Goal: Task Accomplishment & Management: Complete application form

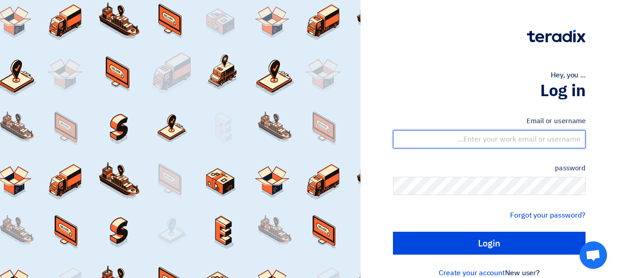
click at [502, 140] on input "text" at bounding box center [489, 139] width 193 height 18
type input "[EMAIL_ADDRESS][DOMAIN_NAME]"
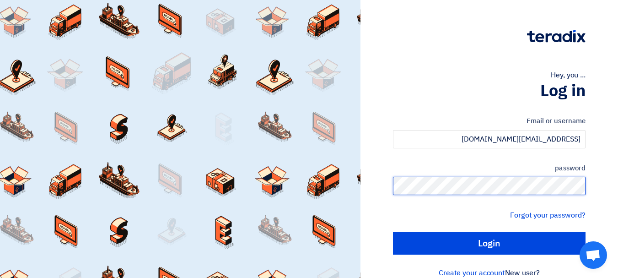
click at [393, 231] on input "Login" at bounding box center [489, 242] width 193 height 23
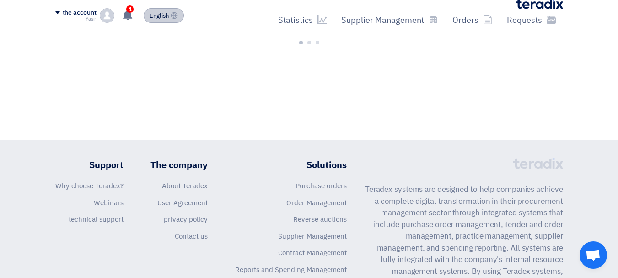
click at [170, 21] on button "English EN" at bounding box center [164, 15] width 40 height 15
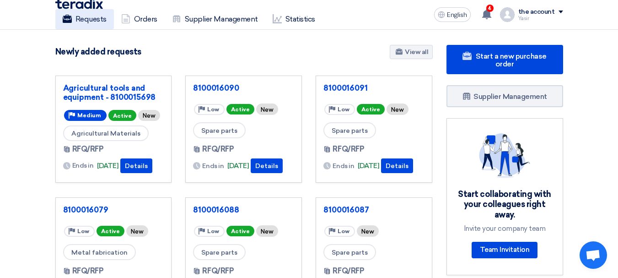
click at [91, 26] on link "Requests" at bounding box center [84, 19] width 59 height 20
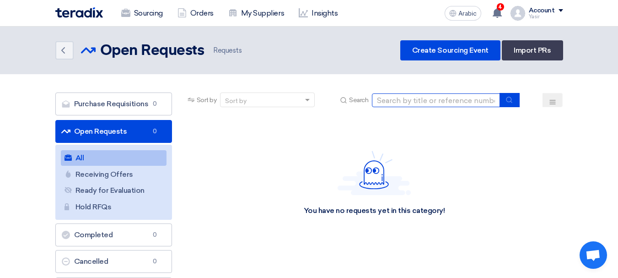
click at [429, 98] on input at bounding box center [436, 100] width 128 height 14
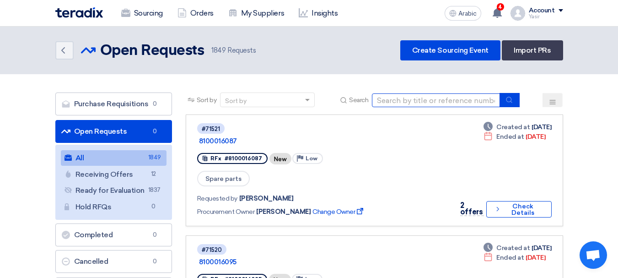
paste input "8100016075"
type input "8100016075"
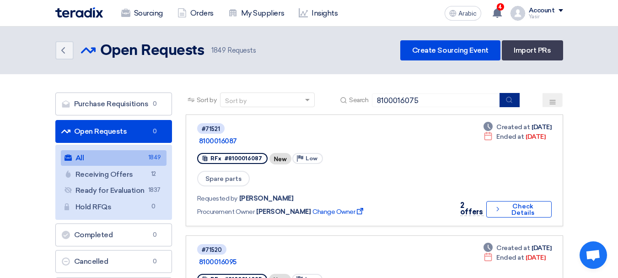
click at [505, 101] on button "submit" at bounding box center [509, 100] width 20 height 14
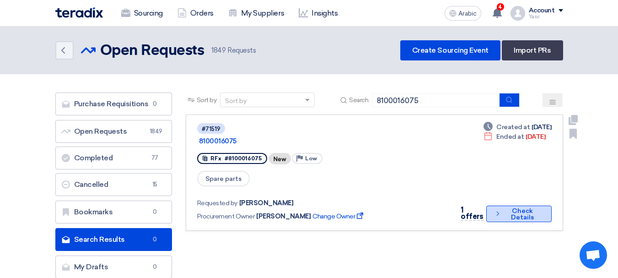
click at [513, 207] on font "Check Details" at bounding box center [522, 214] width 23 height 14
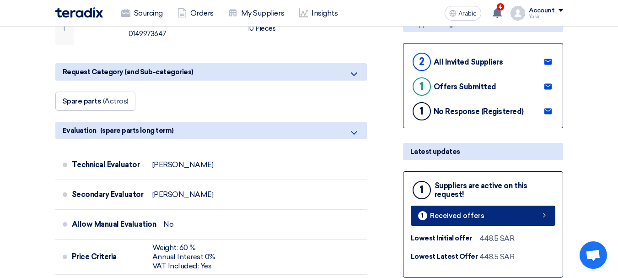
click at [514, 214] on link "1 Received offers" at bounding box center [483, 215] width 145 height 20
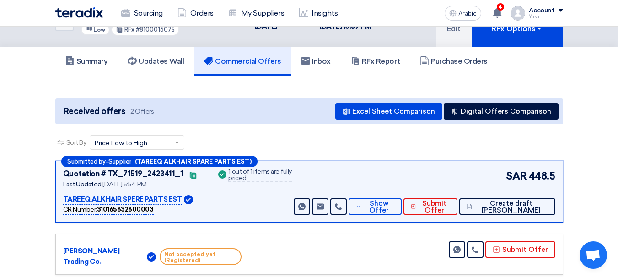
scroll to position [46, 0]
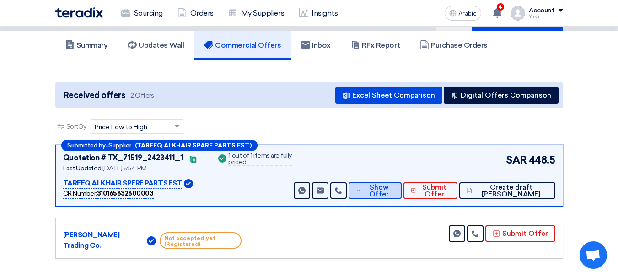
drag, startPoint x: 391, startPoint y: 184, endPoint x: 396, endPoint y: 188, distance: 6.9
click at [391, 185] on span "Show Offer" at bounding box center [379, 191] width 30 height 14
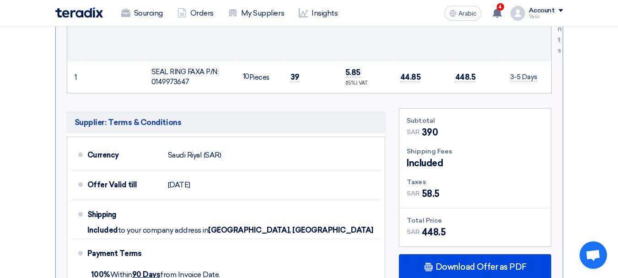
scroll to position [457, 0]
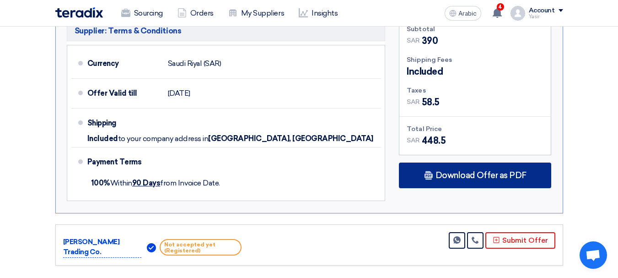
click at [491, 177] on font "Download Offer as PDF" at bounding box center [480, 175] width 91 height 10
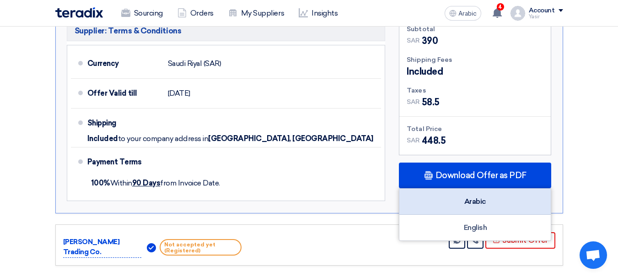
click at [474, 203] on font "Arabic" at bounding box center [475, 201] width 22 height 9
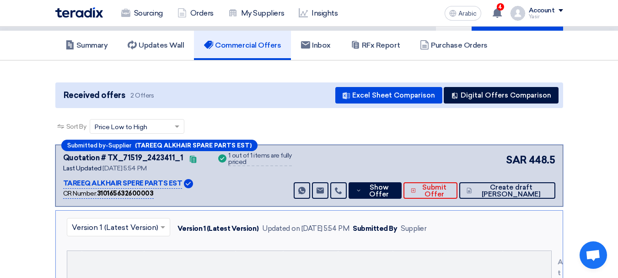
scroll to position [0, 0]
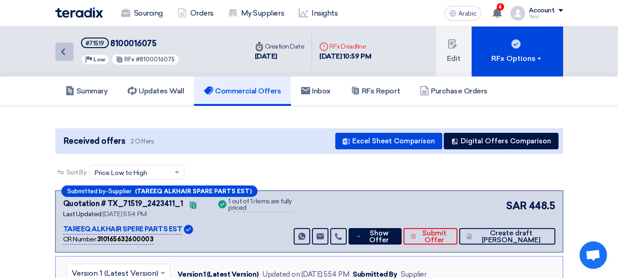
click at [68, 54] on icon "Back" at bounding box center [63, 51] width 11 height 11
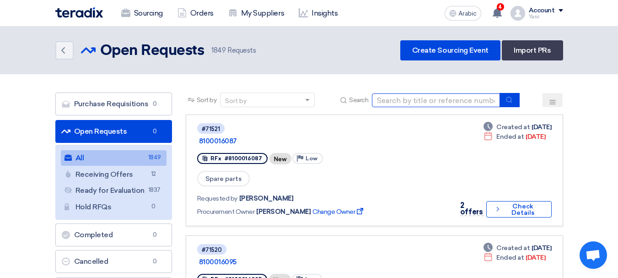
click at [414, 96] on input at bounding box center [436, 100] width 128 height 14
paste input "8100016084"
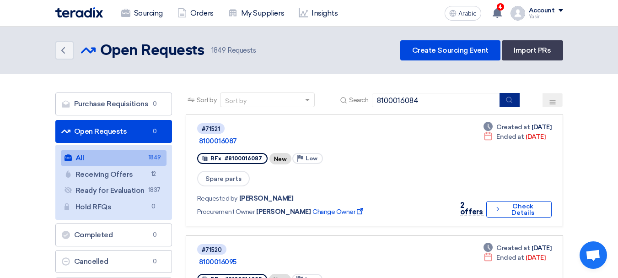
click at [504, 104] on button "submit" at bounding box center [509, 100] width 20 height 14
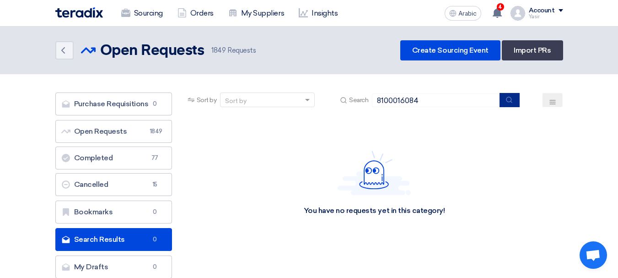
click at [506, 104] on button "submit" at bounding box center [509, 100] width 20 height 14
click at [391, 108] on div "Sort by Sort by Search 8100016084" at bounding box center [374, 103] width 377 height 22
drag, startPoint x: 367, startPoint y: 109, endPoint x: 362, endPoint y: 96, distance: 13.6
click at [360, 107] on div "Sort by Sort by Search 8100016084" at bounding box center [374, 103] width 377 height 22
type input "69444"
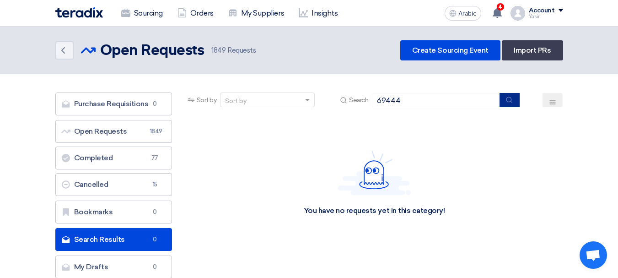
click at [517, 99] on button "submit" at bounding box center [509, 100] width 20 height 14
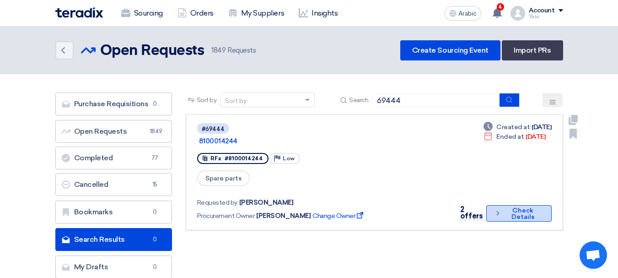
click at [512, 206] on font "Check Details" at bounding box center [522, 213] width 23 height 14
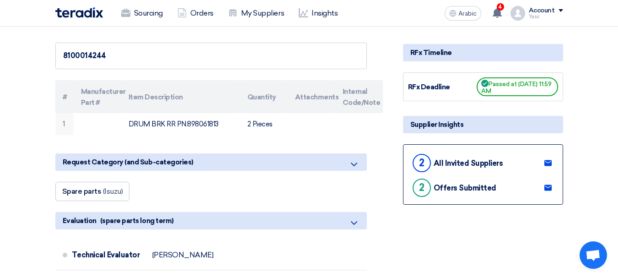
scroll to position [91, 0]
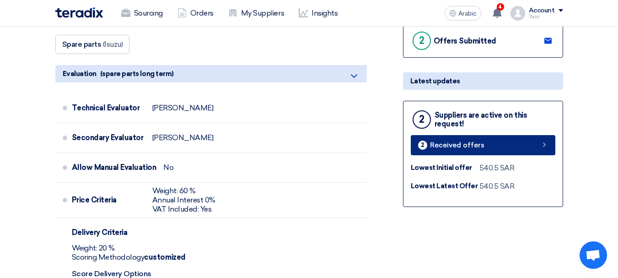
click at [546, 144] on icon at bounding box center [544, 144] width 7 height 7
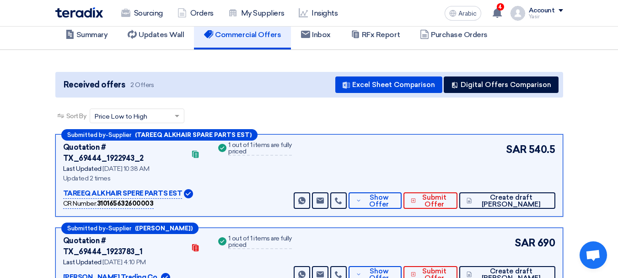
scroll to position [91, 0]
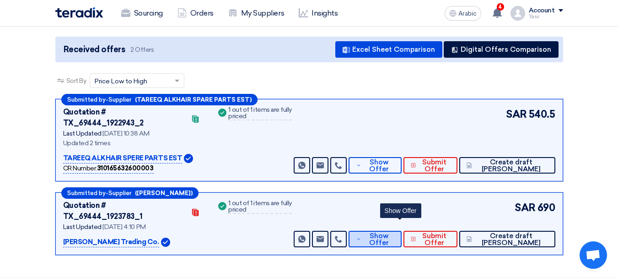
click at [389, 231] on font "Show Offer" at bounding box center [379, 238] width 20 height 15
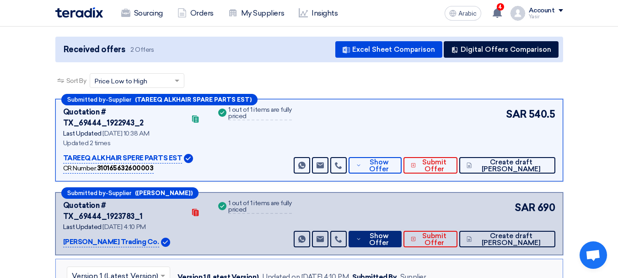
scroll to position [137, 0]
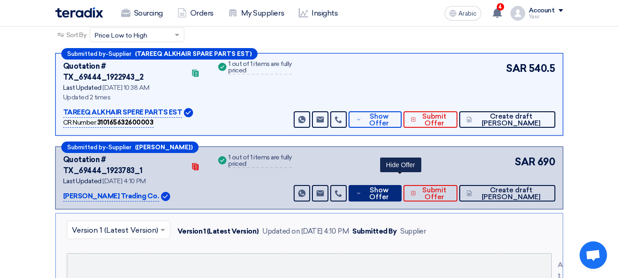
click at [389, 186] on font "Show Offer" at bounding box center [379, 193] width 20 height 15
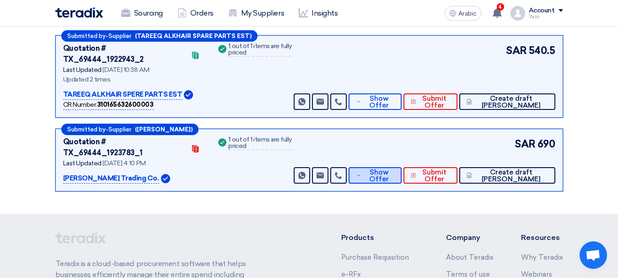
scroll to position [139, 0]
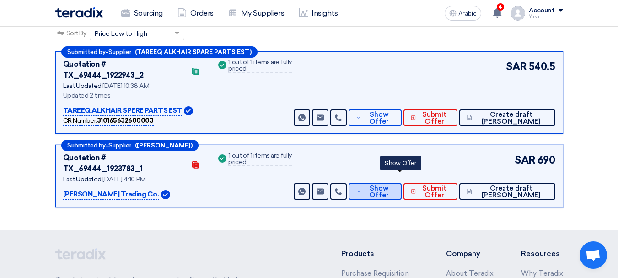
click at [393, 185] on span "Show Offer" at bounding box center [379, 192] width 30 height 14
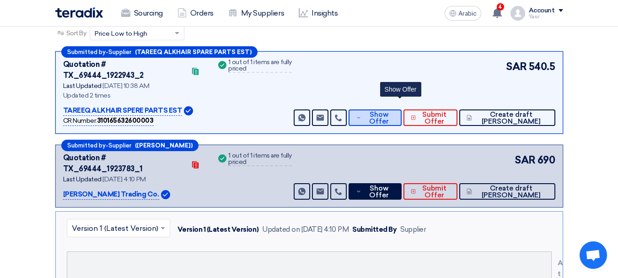
click at [389, 113] on font "Show Offer" at bounding box center [379, 117] width 20 height 15
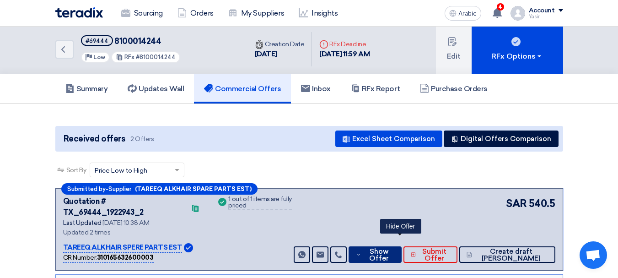
scroll to position [0, 0]
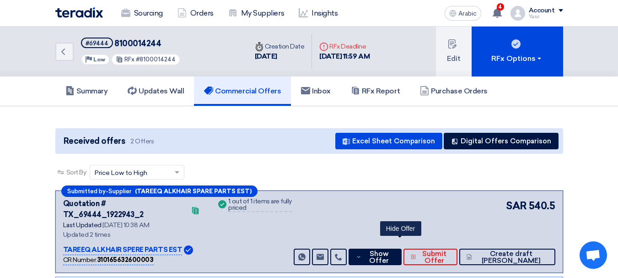
click at [56, 61] on div "Back #69444 8100014244 Priority Low RFx #8100014244" at bounding box center [151, 52] width 192 height 50
click at [65, 55] on icon "Back" at bounding box center [63, 51] width 11 height 11
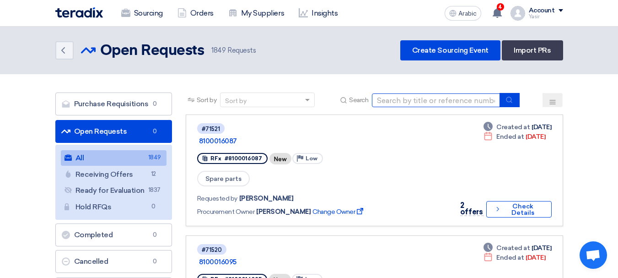
click at [418, 105] on input at bounding box center [436, 100] width 128 height 14
type input "8100016087"
click at [514, 108] on div "Sort by Sort by Search 8100016087" at bounding box center [374, 103] width 377 height 22
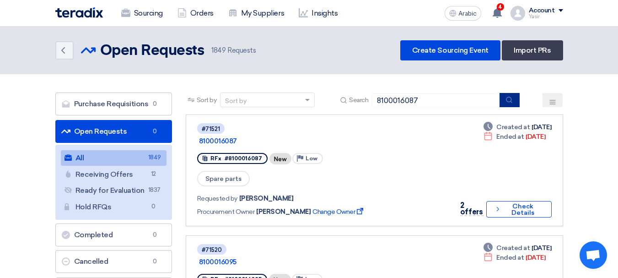
click at [513, 103] on button "submit" at bounding box center [509, 100] width 20 height 14
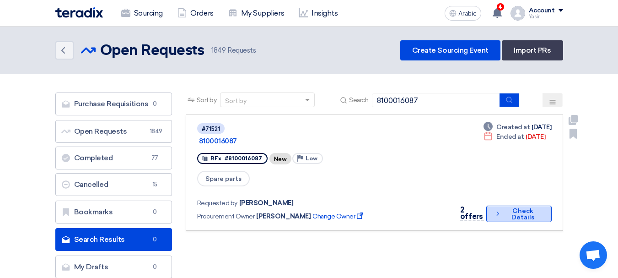
click at [509, 208] on font "Check Details" at bounding box center [522, 214] width 38 height 13
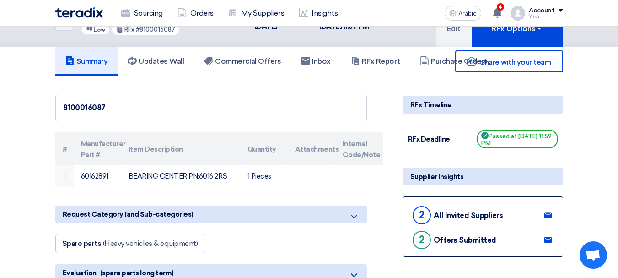
scroll to position [46, 0]
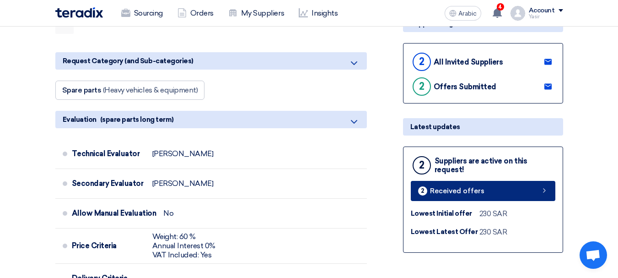
click at [516, 192] on link "2 Received offers" at bounding box center [483, 191] width 145 height 20
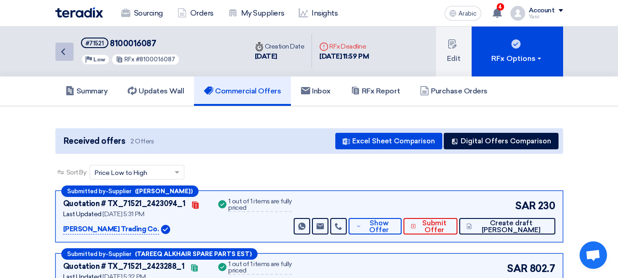
click at [71, 53] on link "Back" at bounding box center [64, 52] width 18 height 18
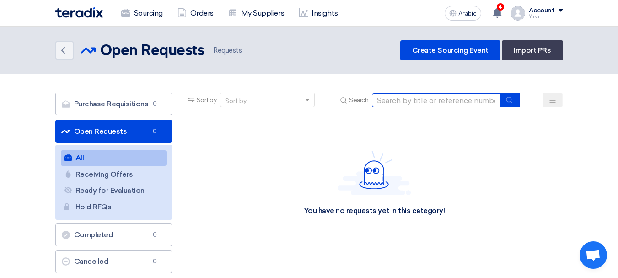
click at [445, 103] on input at bounding box center [436, 100] width 128 height 14
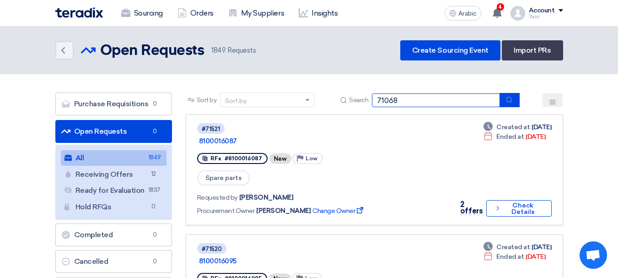
type input "71068"
click at [507, 101] on icon "submit" at bounding box center [508, 99] width 7 height 7
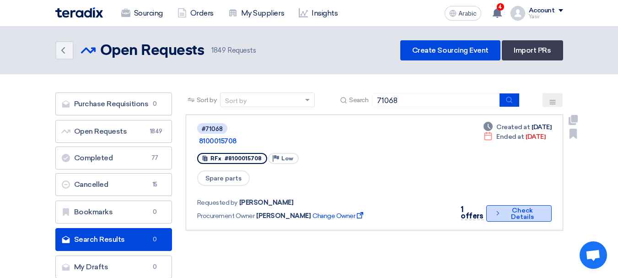
click at [505, 207] on font "Check Details" at bounding box center [522, 213] width 38 height 13
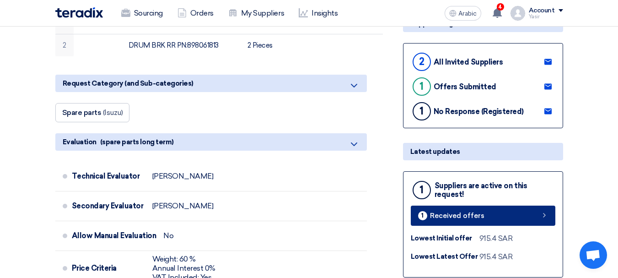
click at [500, 210] on link "1 Received offers" at bounding box center [483, 215] width 145 height 20
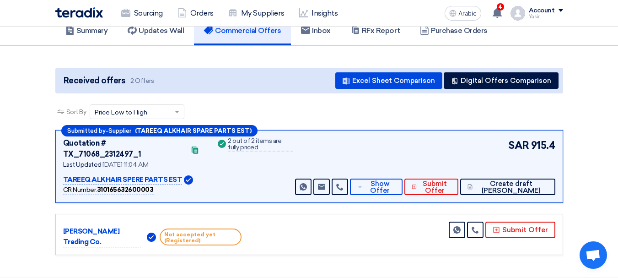
scroll to position [91, 0]
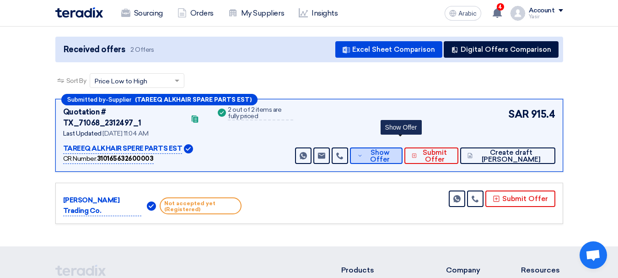
click at [395, 149] on span "Show Offer" at bounding box center [380, 156] width 30 height 14
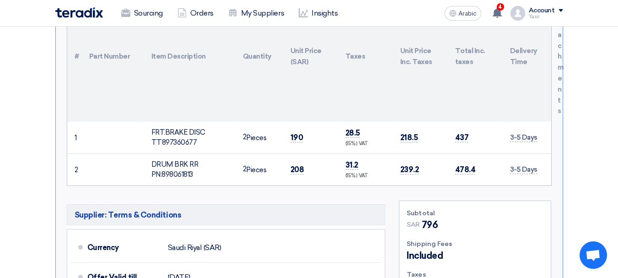
scroll to position [320, 0]
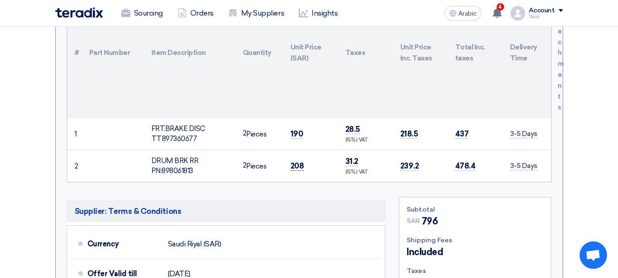
click at [300, 161] on font "208" at bounding box center [297, 165] width 14 height 9
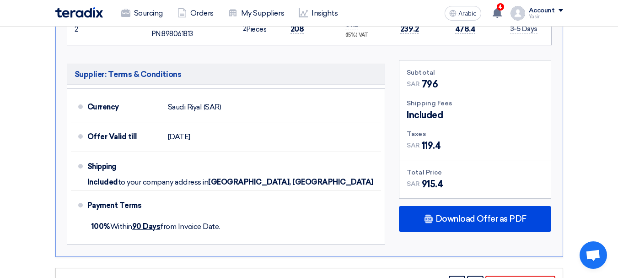
scroll to position [503, 0]
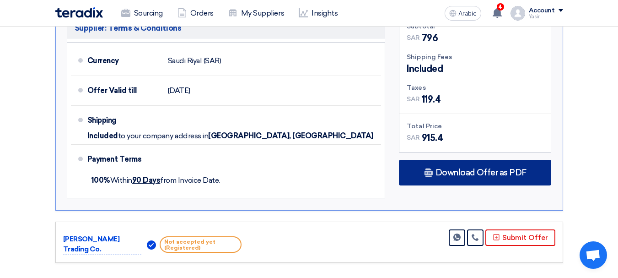
click at [477, 160] on div "Download Offer as PDF" at bounding box center [475, 173] width 152 height 26
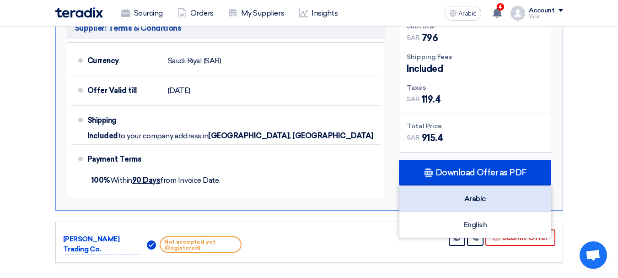
click at [478, 186] on div "Arabic" at bounding box center [474, 199] width 151 height 26
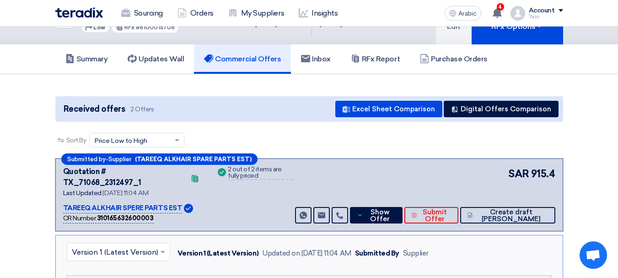
scroll to position [0, 0]
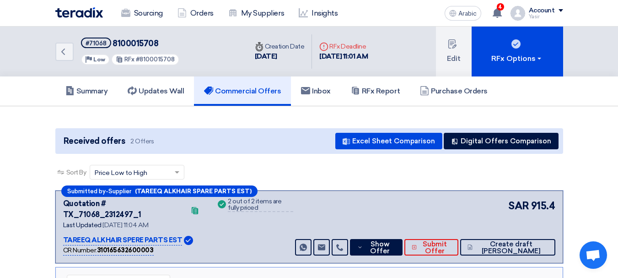
click at [125, 45] on font "8100015708" at bounding box center [135, 43] width 46 height 10
copy font "8100015708"
click at [60, 53] on icon "Back" at bounding box center [63, 51] width 11 height 11
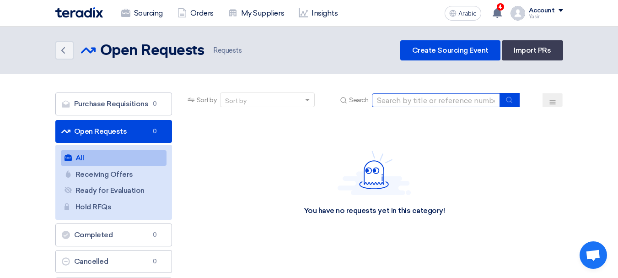
drag, startPoint x: 456, startPoint y: 105, endPoint x: 474, endPoint y: 105, distance: 17.8
click at [456, 105] on input at bounding box center [436, 100] width 128 height 14
click at [442, 103] on input at bounding box center [436, 100] width 128 height 14
paste input "8100016095"
type input "8100016095"
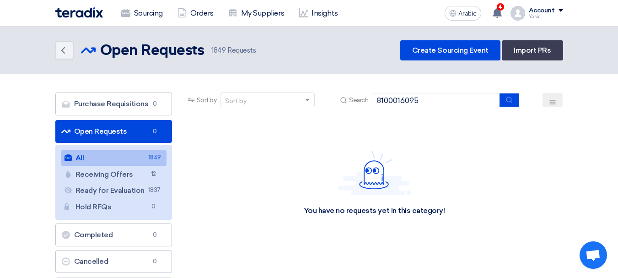
click at [515, 89] on section "Purchase Requisitions Purchase Requisitions 0 Open Requests Open Requests 0 All…" at bounding box center [309, 212] width 618 height 276
click at [510, 97] on use "submit" at bounding box center [509, 99] width 6 height 6
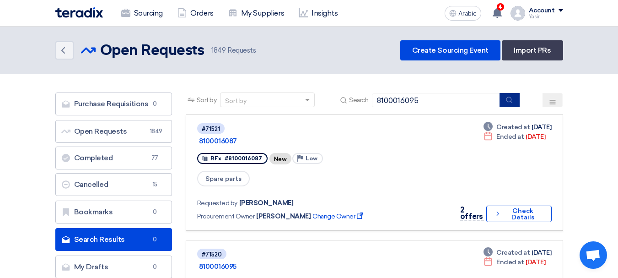
click at [511, 96] on icon "submit" at bounding box center [508, 99] width 7 height 7
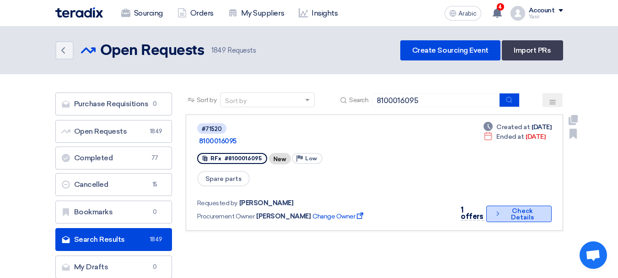
click at [514, 207] on font "Check Details" at bounding box center [522, 214] width 23 height 14
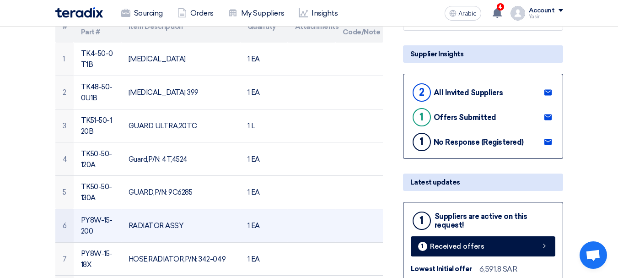
scroll to position [183, 0]
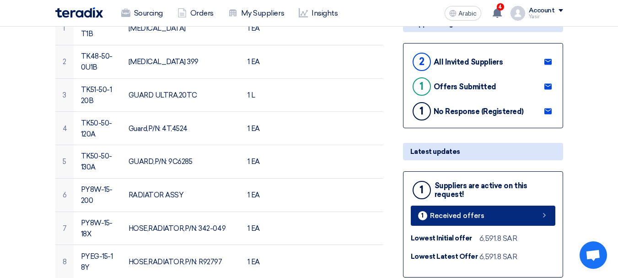
click at [524, 208] on link "1 Received offers" at bounding box center [483, 215] width 145 height 20
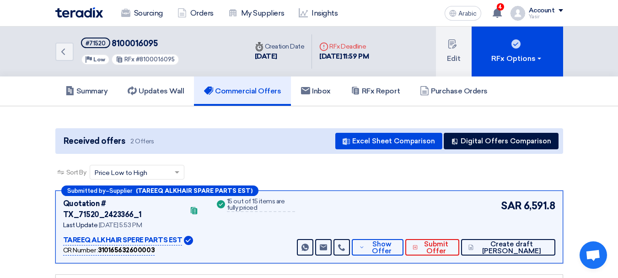
scroll to position [46, 0]
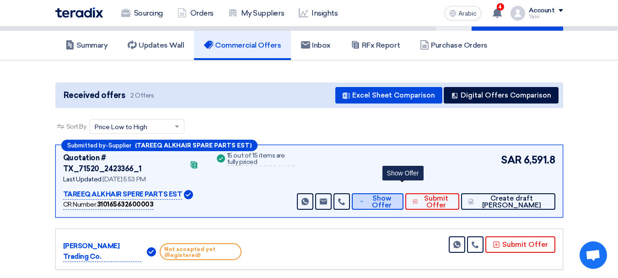
click at [391, 194] on font "Show Offer" at bounding box center [382, 201] width 20 height 15
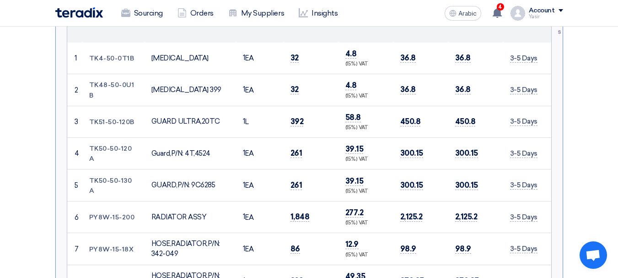
scroll to position [412, 0]
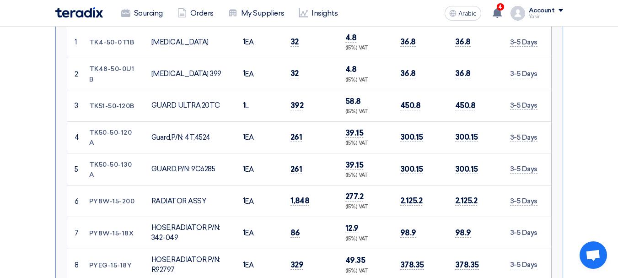
click at [294, 137] on td "261" at bounding box center [310, 137] width 55 height 32
click at [294, 164] on td "261" at bounding box center [310, 169] width 55 height 32
click at [303, 195] on td "1,848" at bounding box center [310, 201] width 55 height 32
click at [302, 196] on font "1,848" at bounding box center [299, 200] width 19 height 9
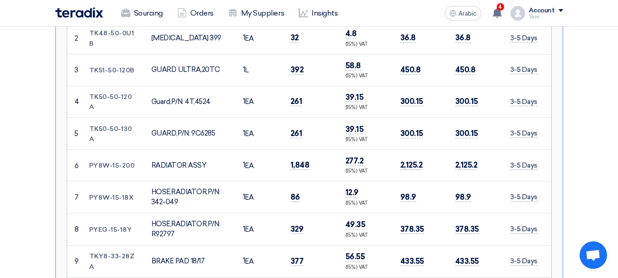
scroll to position [503, 0]
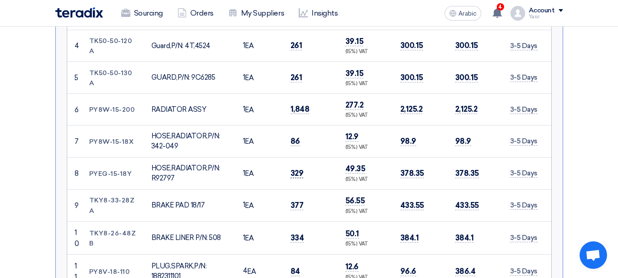
click at [295, 168] on font "329" at bounding box center [296, 172] width 13 height 9
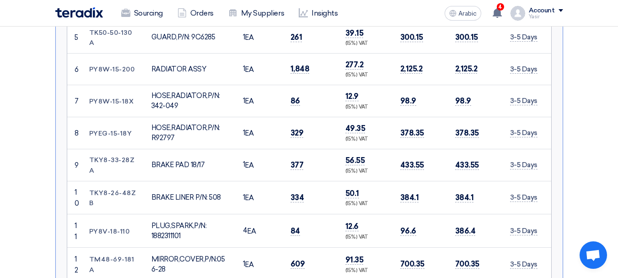
scroll to position [549, 0]
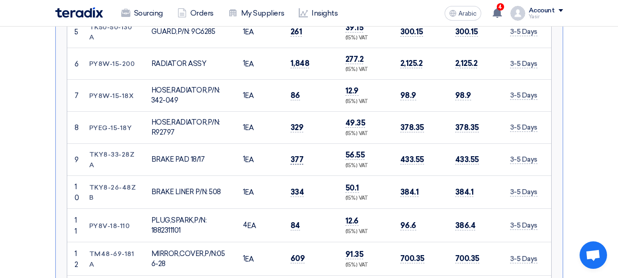
click at [300, 155] on font "377" at bounding box center [296, 159] width 13 height 9
click at [299, 187] on font "334" at bounding box center [297, 191] width 14 height 9
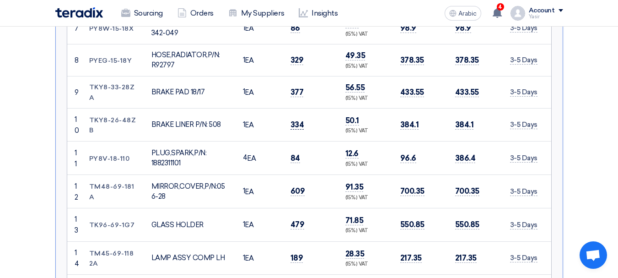
scroll to position [686, 0]
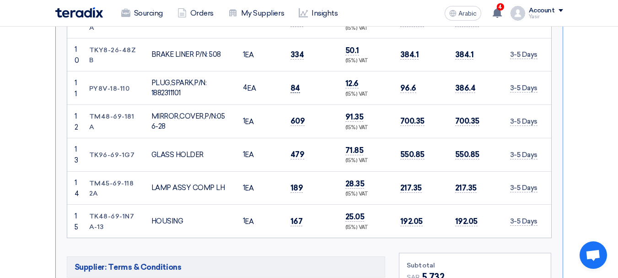
click at [295, 83] on font "84" at bounding box center [295, 87] width 10 height 9
click at [294, 83] on font "84" at bounding box center [295, 87] width 10 height 9
click at [300, 116] on font "609" at bounding box center [297, 120] width 15 height 9
click at [295, 150] on font "479" at bounding box center [297, 154] width 14 height 9
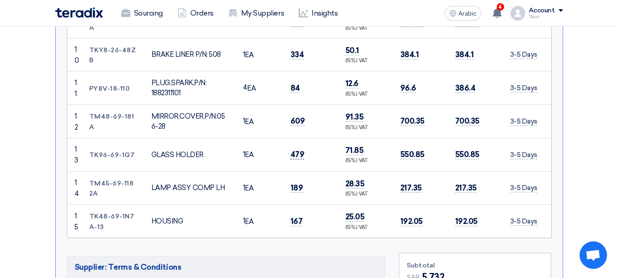
click at [295, 150] on font "479" at bounding box center [297, 154] width 14 height 9
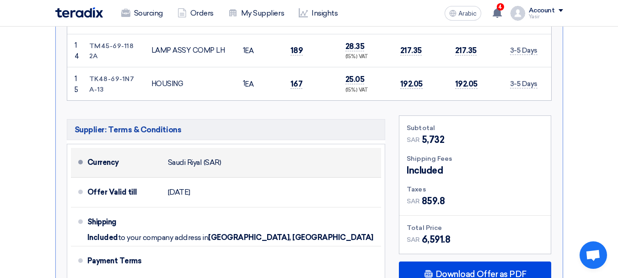
scroll to position [777, 0]
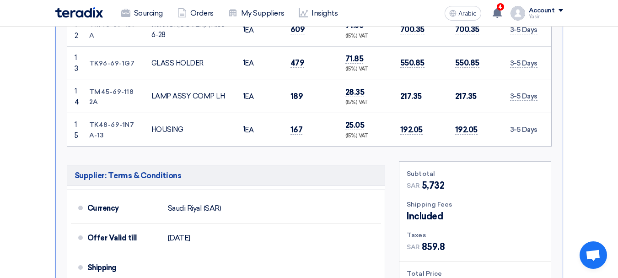
click at [295, 91] on font "189" at bounding box center [296, 95] width 13 height 9
click at [293, 125] on font "167" at bounding box center [296, 129] width 12 height 9
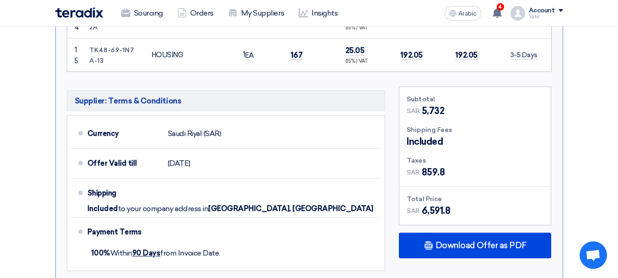
scroll to position [915, 0]
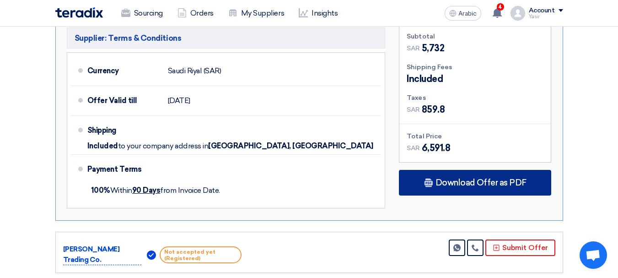
click at [474, 177] on font "Download Offer as PDF" at bounding box center [480, 182] width 91 height 10
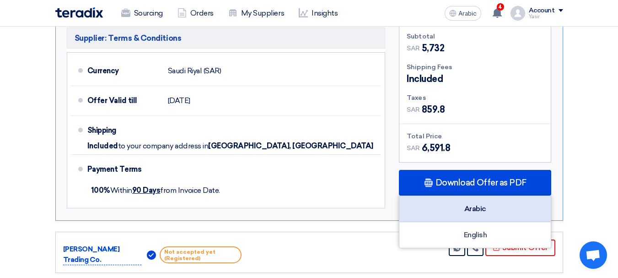
click at [487, 197] on div "Arabic" at bounding box center [474, 209] width 151 height 26
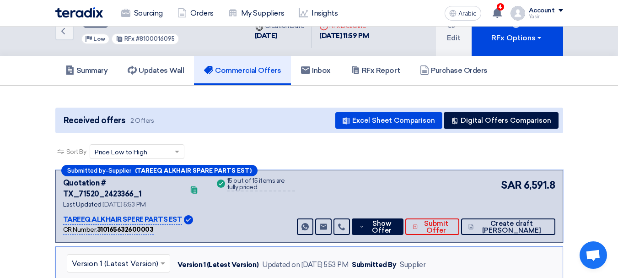
scroll to position [0, 0]
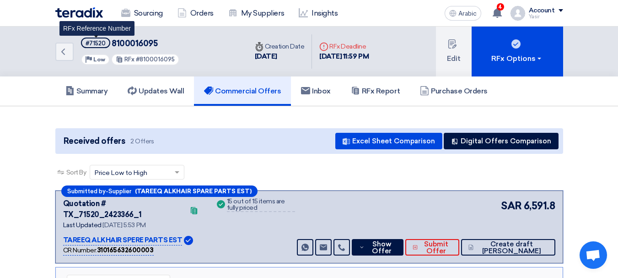
click at [97, 39] on span "#71520" at bounding box center [95, 42] width 29 height 11
copy font "71520"
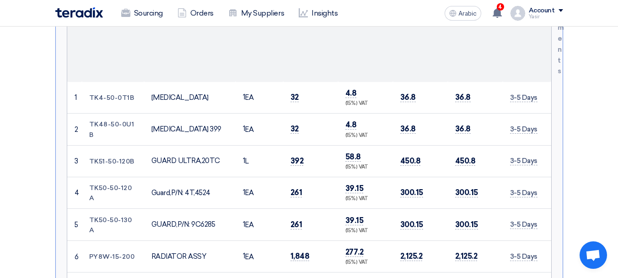
scroll to position [366, 0]
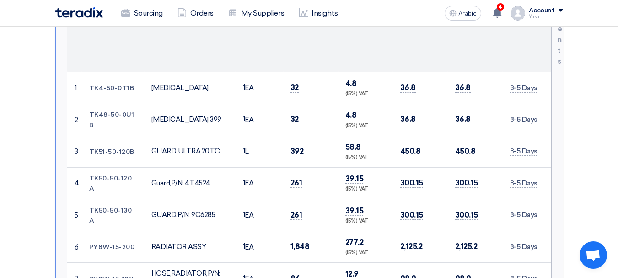
drag, startPoint x: 91, startPoint y: 80, endPoint x: 132, endPoint y: 75, distance: 41.8
click at [132, 84] on font "TK4-50-0T1B" at bounding box center [111, 88] width 45 height 8
copy font "TK4-50-0T1B"
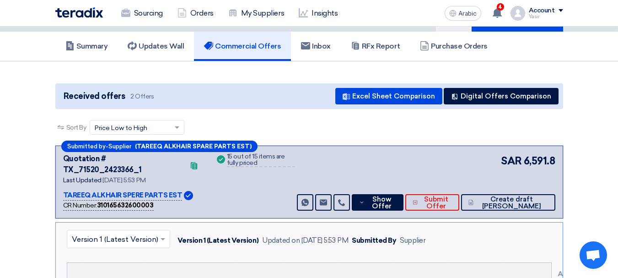
scroll to position [0, 0]
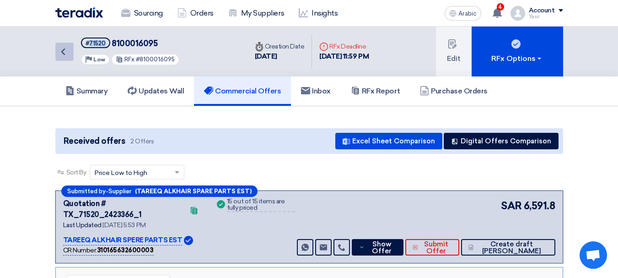
click at [64, 53] on use at bounding box center [63, 51] width 4 height 6
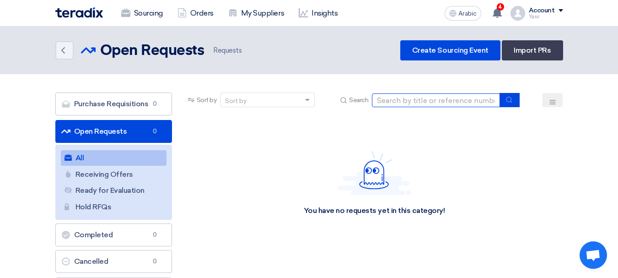
click at [434, 104] on input at bounding box center [436, 100] width 128 height 14
paste input "8100016085"
type input "8100016085"
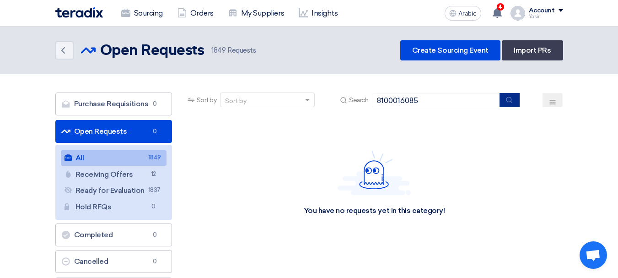
click at [508, 103] on icon "submit" at bounding box center [508, 99] width 7 height 7
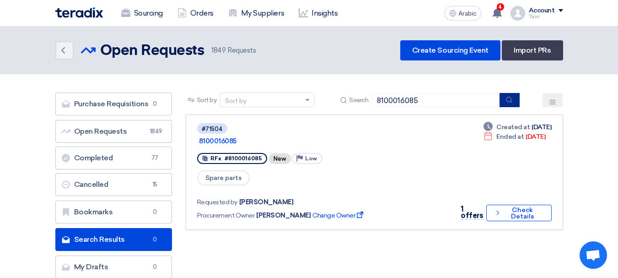
click at [505, 102] on button "submit" at bounding box center [509, 100] width 20 height 14
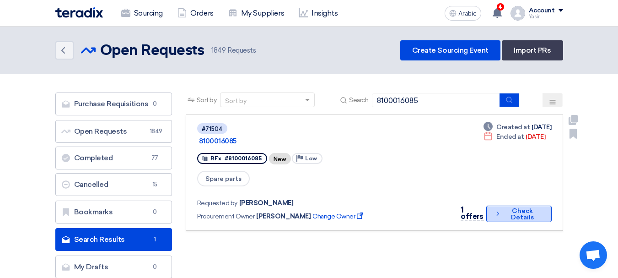
click at [509, 208] on font "Check Details" at bounding box center [522, 214] width 38 height 13
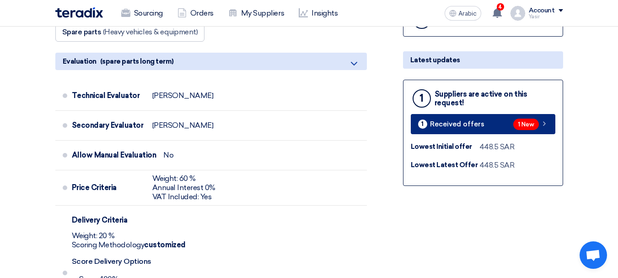
click at [550, 123] on link "1 Received offers 1 New" at bounding box center [483, 124] width 145 height 20
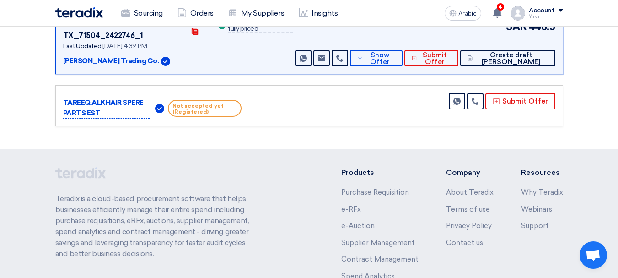
scroll to position [155, 0]
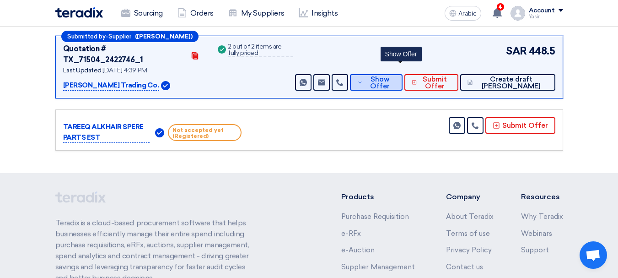
click at [395, 76] on span "Show Offer" at bounding box center [380, 83] width 30 height 14
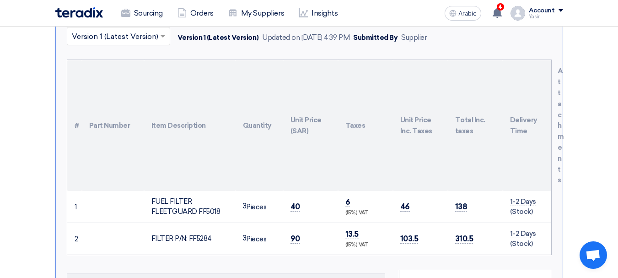
scroll to position [246, 0]
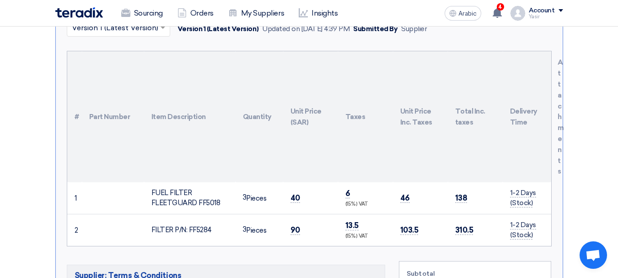
click at [309, 131] on th "Unit Price (SAR)" at bounding box center [310, 116] width 55 height 131
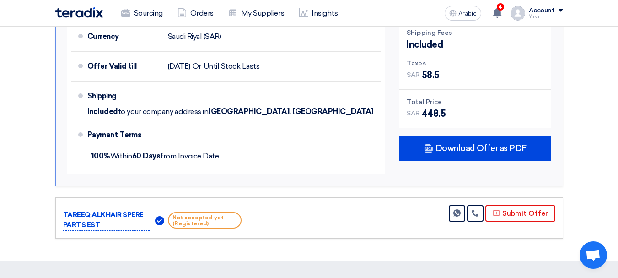
scroll to position [520, 0]
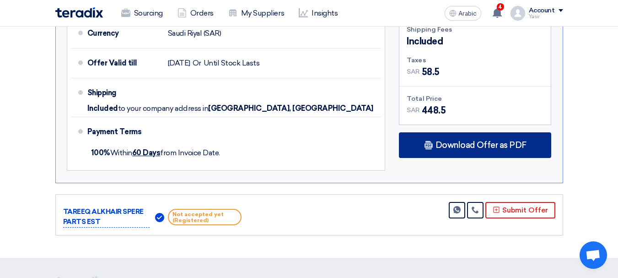
click at [489, 140] on font "Download Offer as PDF" at bounding box center [480, 145] width 91 height 10
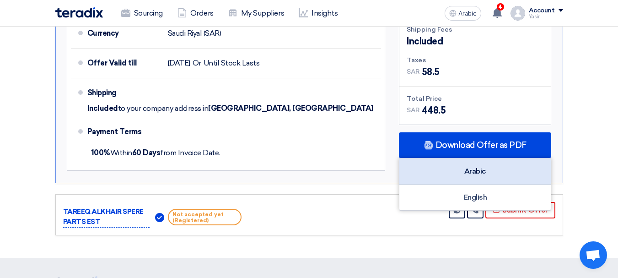
click at [468, 166] on font "Arabic" at bounding box center [475, 170] width 22 height 9
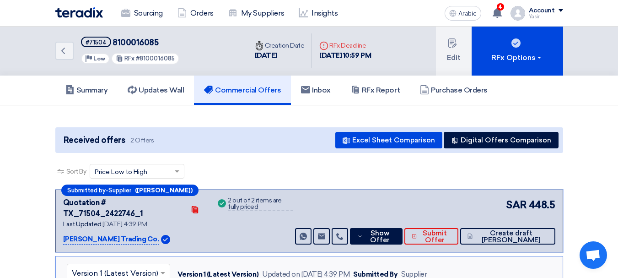
scroll to position [0, 0]
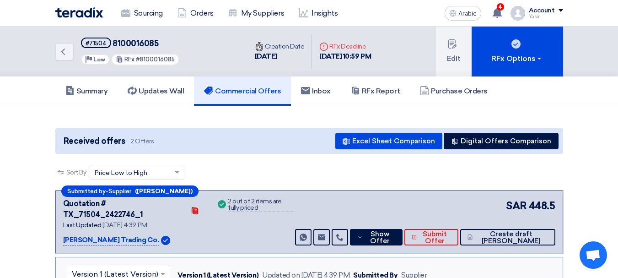
click at [140, 43] on font "8100016085" at bounding box center [135, 43] width 46 height 10
copy font "8100016085"
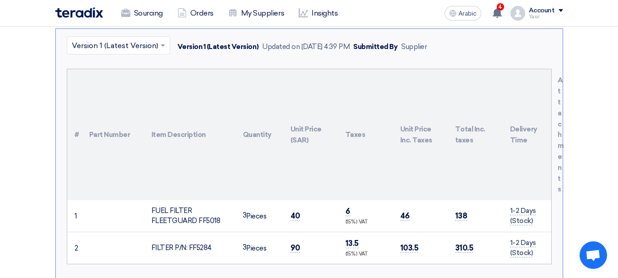
scroll to position [274, 0]
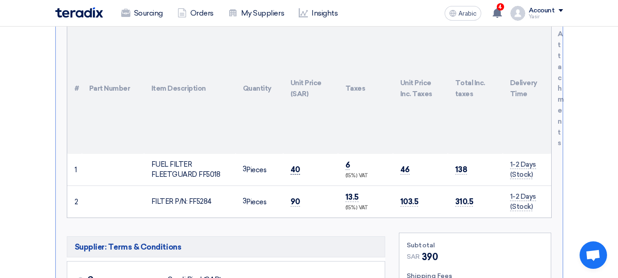
click at [294, 165] on font "40" at bounding box center [295, 169] width 10 height 9
click at [293, 165] on font "40" at bounding box center [295, 169] width 10 height 9
copy font "40"
click at [295, 197] on font "90" at bounding box center [295, 201] width 10 height 9
click at [294, 197] on font "90" at bounding box center [295, 201] width 10 height 9
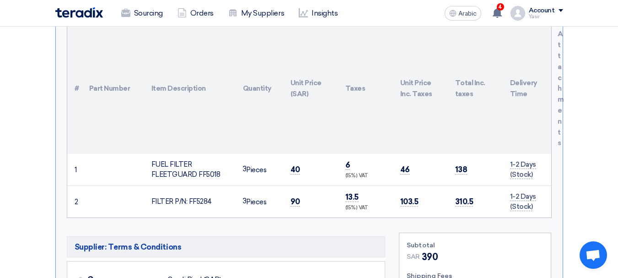
copy font "90"
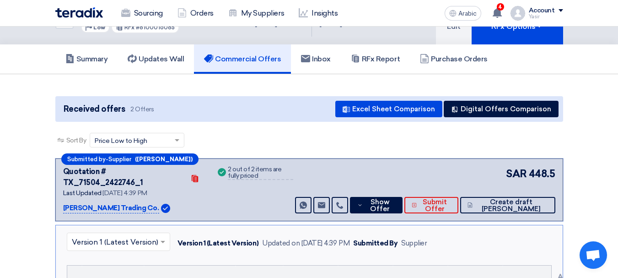
scroll to position [0, 0]
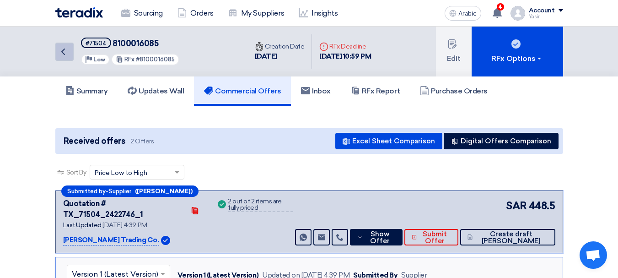
click at [70, 59] on link "Back" at bounding box center [64, 52] width 18 height 18
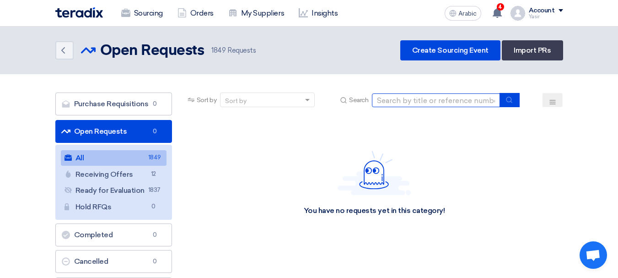
click at [461, 98] on input at bounding box center [436, 100] width 128 height 14
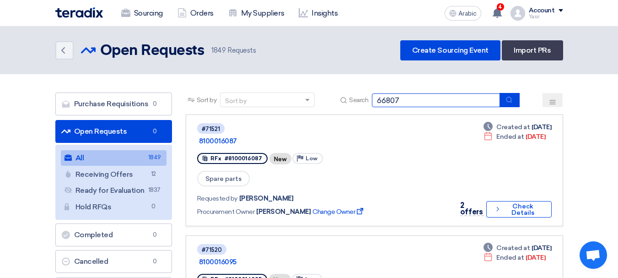
type input "66807"
click at [517, 103] on button "submit" at bounding box center [509, 100] width 20 height 14
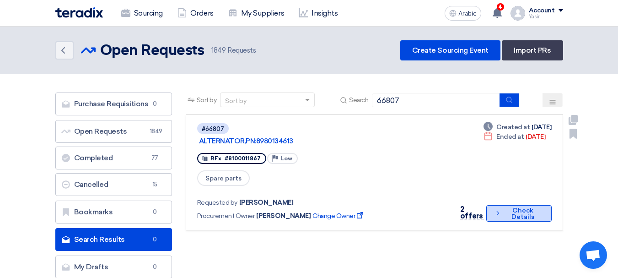
click at [498, 205] on button "Check details Check Details" at bounding box center [518, 213] width 65 height 16
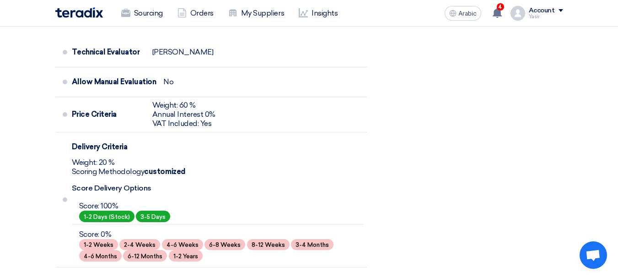
scroll to position [366, 0]
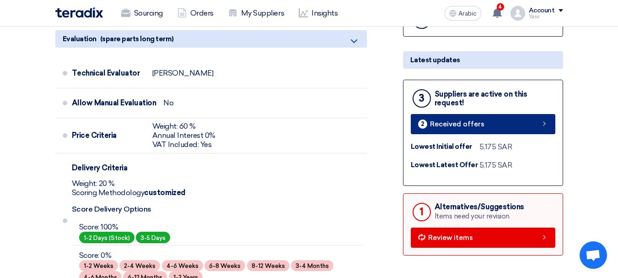
click at [546, 121] on icon at bounding box center [544, 123] width 7 height 7
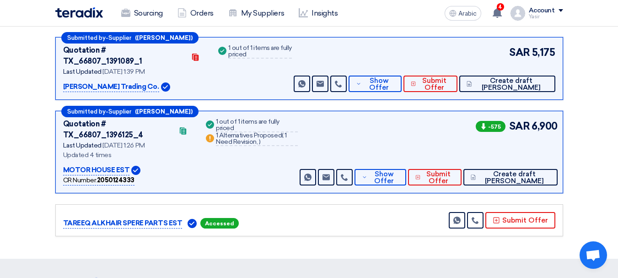
scroll to position [137, 0]
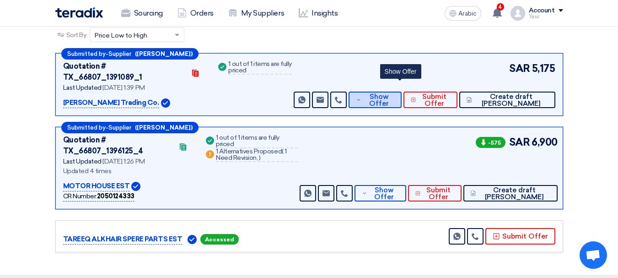
click at [389, 93] on font "Show Offer" at bounding box center [379, 99] width 20 height 15
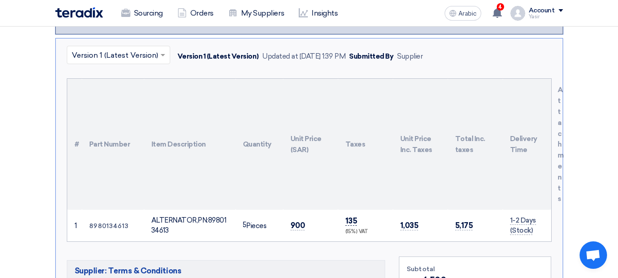
scroll to position [274, 0]
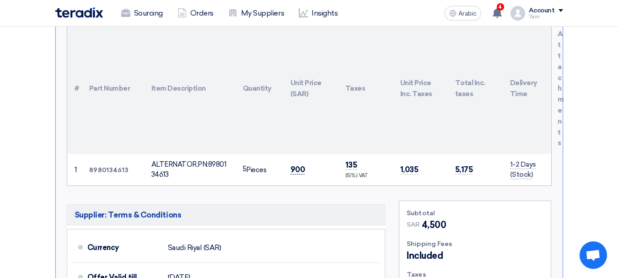
click at [294, 165] on span "900" at bounding box center [297, 170] width 15 height 10
copy font "900"
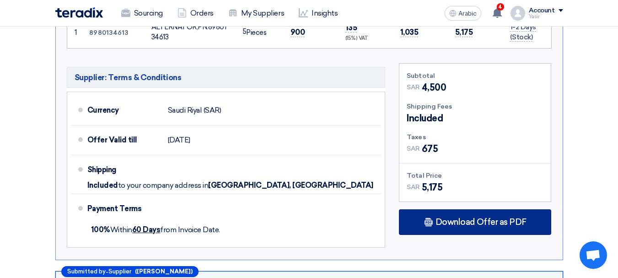
click at [465, 209] on div "Download Offer as PDF" at bounding box center [475, 222] width 152 height 26
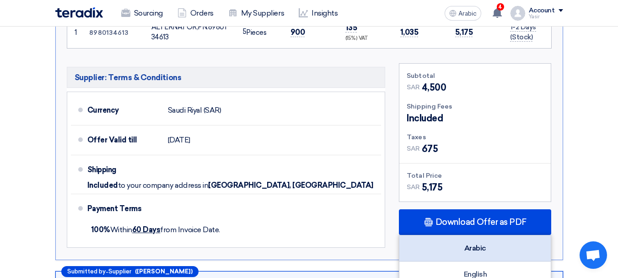
drag, startPoint x: 491, startPoint y: 232, endPoint x: 489, endPoint y: 237, distance: 5.8
click at [489, 235] on div "Arabic" at bounding box center [474, 248] width 151 height 26
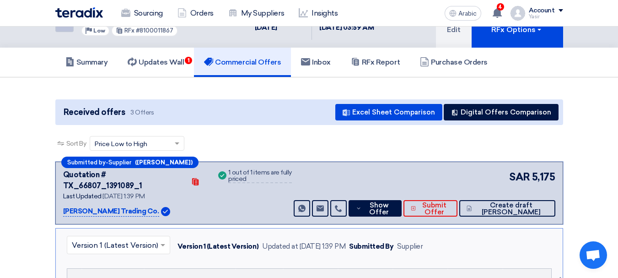
scroll to position [0, 0]
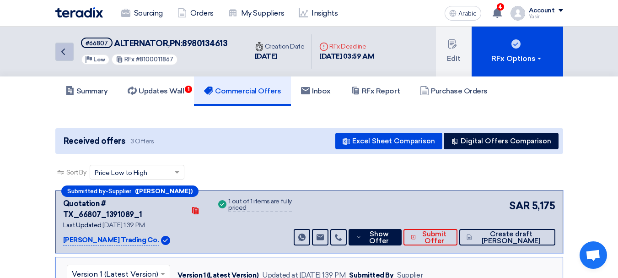
click at [68, 54] on icon "Back" at bounding box center [63, 51] width 11 height 11
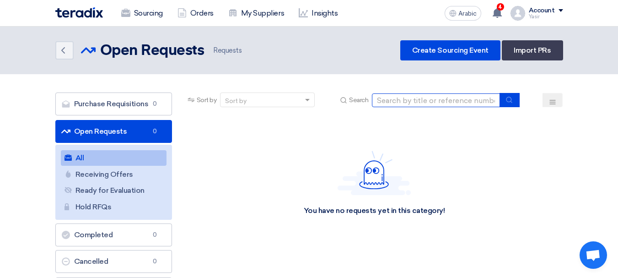
click at [426, 104] on input at bounding box center [436, 100] width 128 height 14
paste input "8100016098"
type input "8100016098"
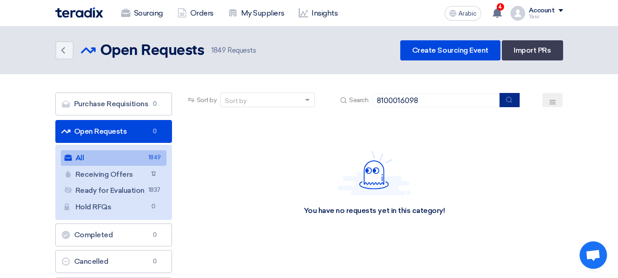
click at [517, 98] on button "submit" at bounding box center [509, 100] width 20 height 14
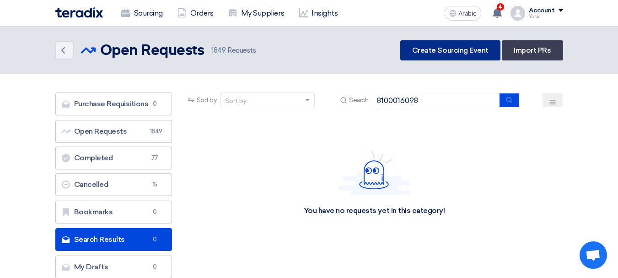
click at [425, 56] on link "Create Sourcing Event" at bounding box center [450, 50] width 100 height 20
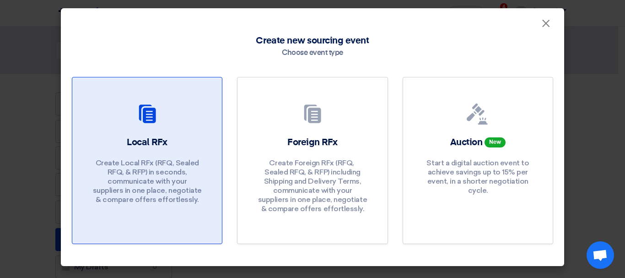
click at [168, 143] on div "Local RFx Create Local RFx (RFQ, ​​Sealed RFQ, & RFP) in seconds, communicate w…" at bounding box center [147, 172] width 128 height 73
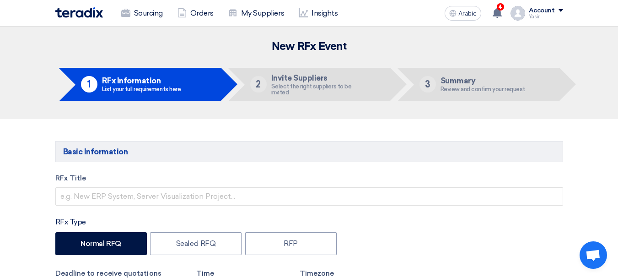
scroll to position [91, 0]
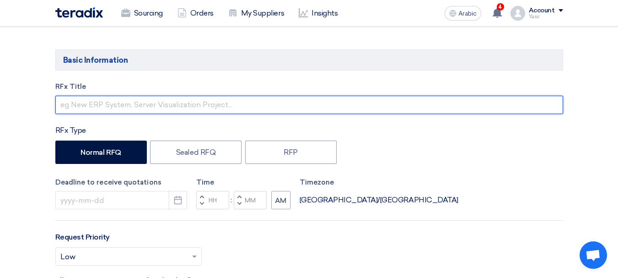
click at [127, 107] on input "text" at bounding box center [309, 105] width 508 height 18
paste input "8100016098"
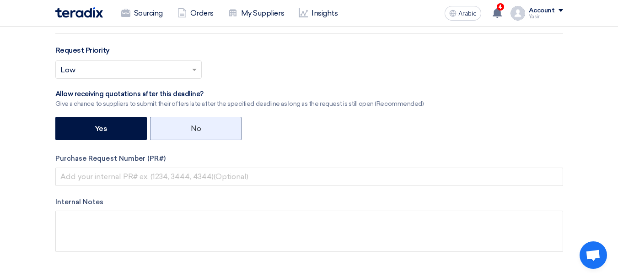
scroll to position [320, 0]
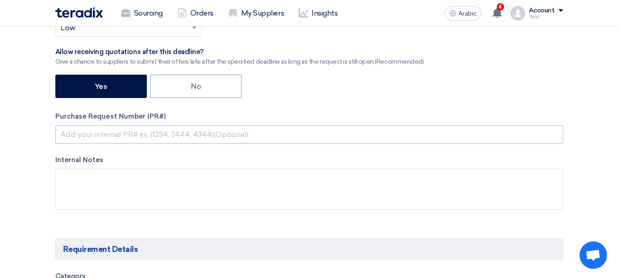
type input "8100016098"
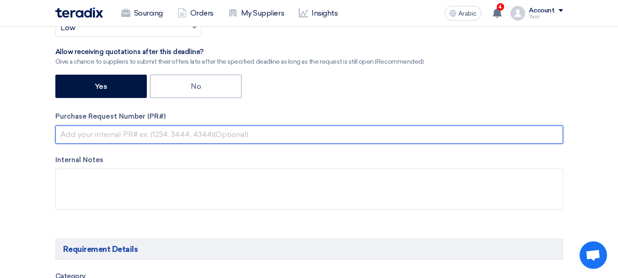
click at [130, 136] on input "text" at bounding box center [309, 134] width 508 height 18
paste input "8100016098"
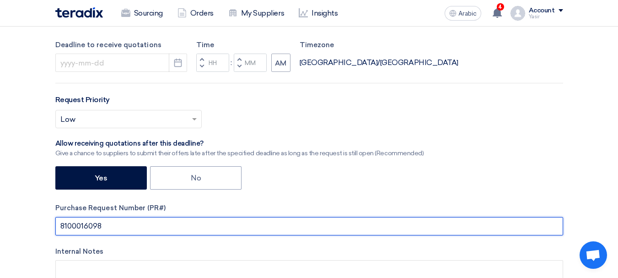
scroll to position [183, 0]
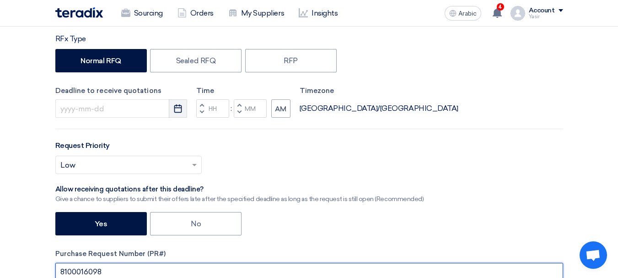
type input "8100016098"
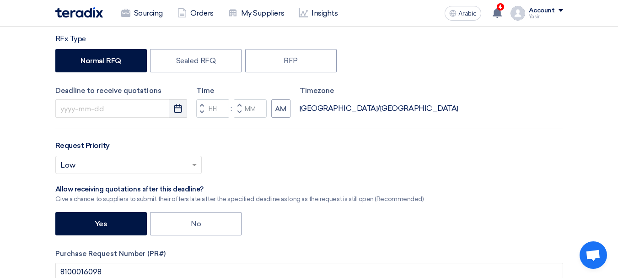
click at [177, 106] on use "button" at bounding box center [178, 108] width 8 height 8
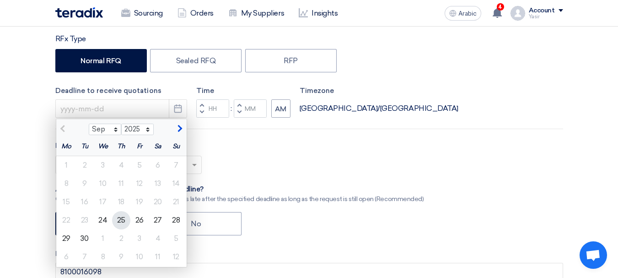
click at [118, 221] on font "25" at bounding box center [121, 219] width 8 height 9
type input "[DATE]"
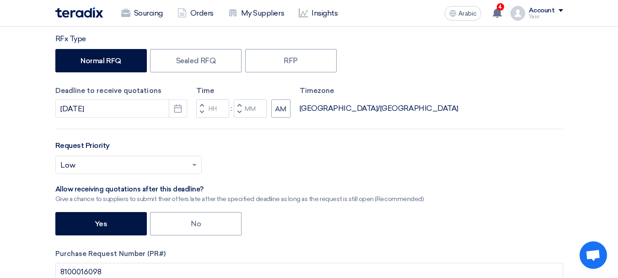
click at [201, 113] on span "button" at bounding box center [201, 111] width 3 height 5
type input "11"
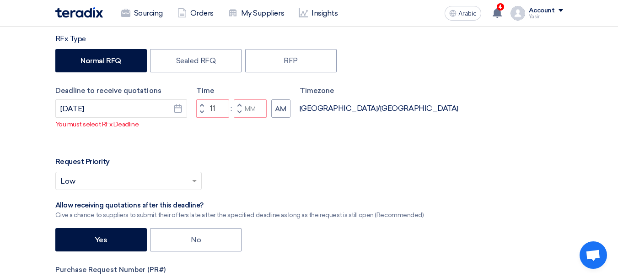
click at [237, 107] on span "button" at bounding box center [238, 104] width 3 height 5
type input "01"
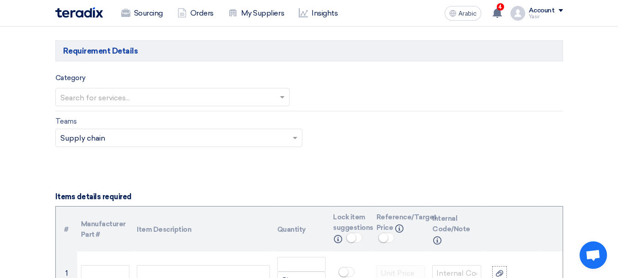
scroll to position [549, 0]
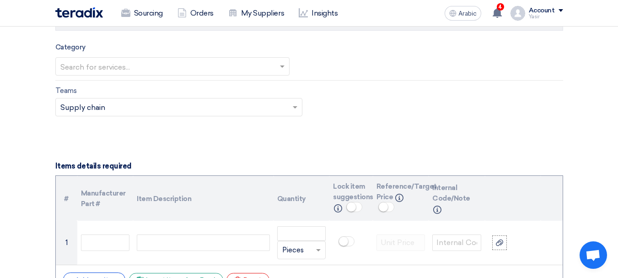
click at [171, 67] on input "text" at bounding box center [167, 66] width 215 height 15
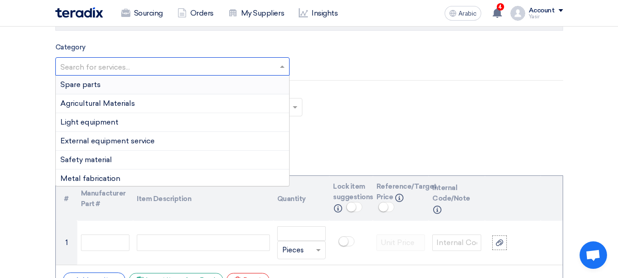
click at [103, 88] on div "Spare parts" at bounding box center [172, 84] width 233 height 19
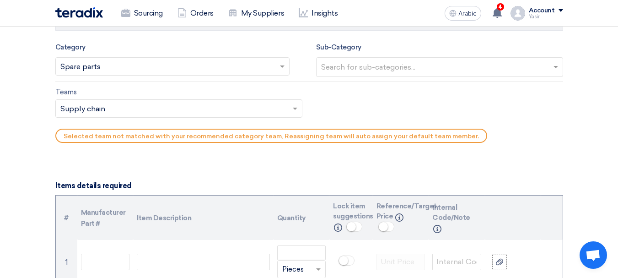
click at [399, 65] on input "text" at bounding box center [440, 67] width 239 height 15
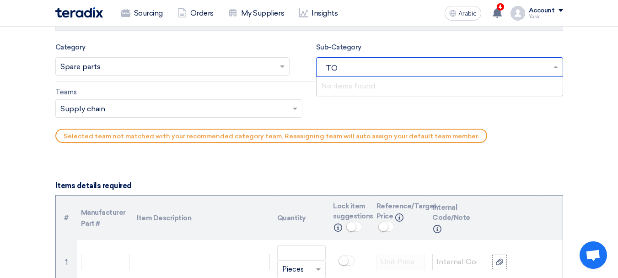
type input "T"
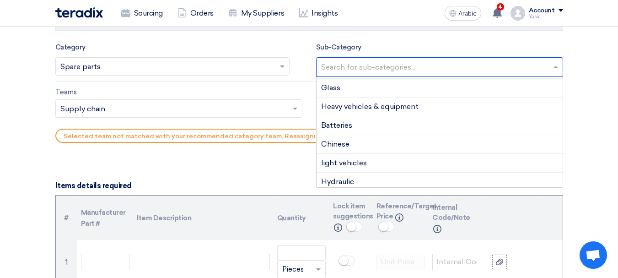
scroll to position [98, 0]
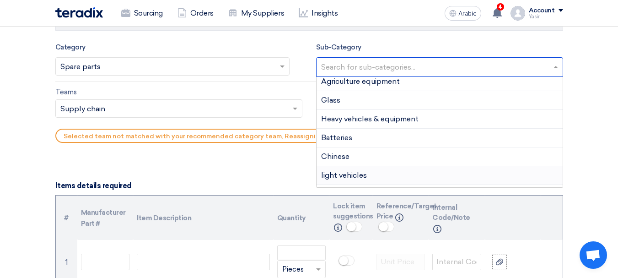
click at [362, 179] on font "light vehicles" at bounding box center [344, 175] width 46 height 9
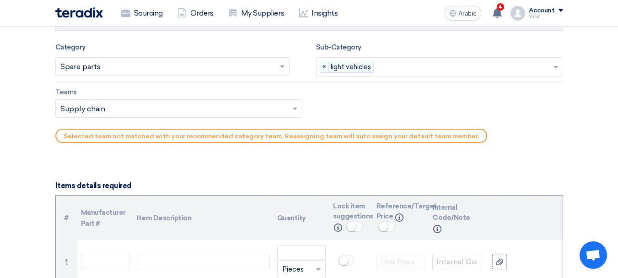
click at [100, 111] on input "text" at bounding box center [174, 109] width 228 height 15
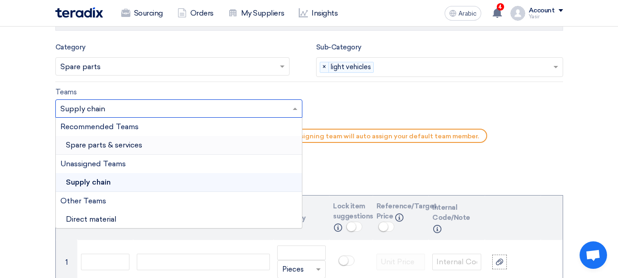
click at [95, 150] on div "Spare parts & services" at bounding box center [179, 145] width 246 height 19
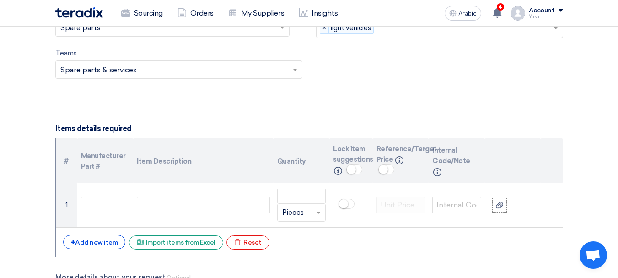
scroll to position [640, 0]
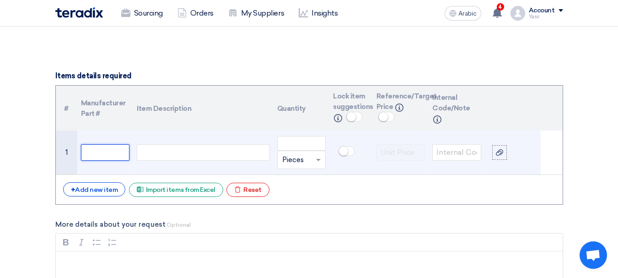
click at [107, 155] on input "text" at bounding box center [105, 152] width 49 height 16
click at [196, 152] on div at bounding box center [203, 152] width 133 height 16
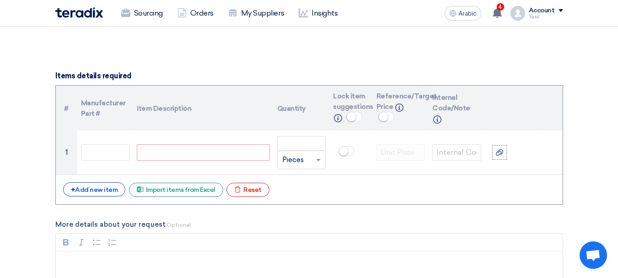
paste div
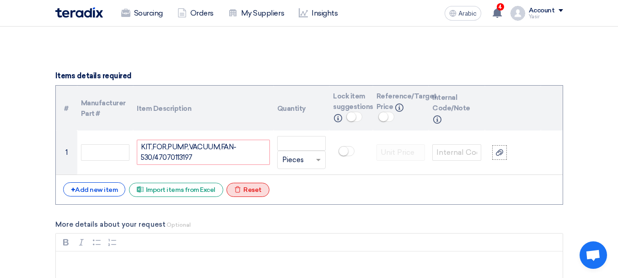
scroll to position [636, 0]
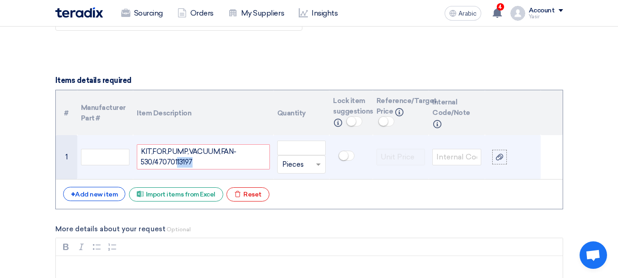
drag, startPoint x: 175, startPoint y: 161, endPoint x: 262, endPoint y: 175, distance: 88.4
click at [261, 175] on td "KIT,FOR,PUMP,VACUUM,FAN-530/47070113197" at bounding box center [203, 157] width 140 height 44
click at [99, 160] on input "text" at bounding box center [105, 157] width 49 height 16
paste input "47070-60050"
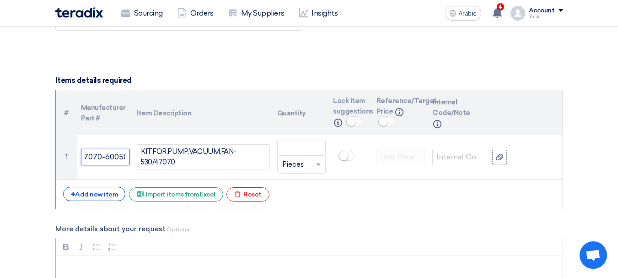
type input "47070-60050"
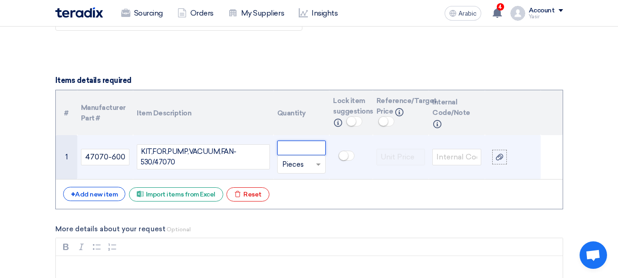
click at [303, 151] on input "number" at bounding box center [301, 147] width 49 height 15
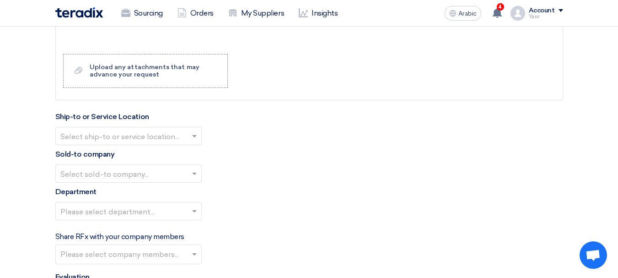
scroll to position [910, 0]
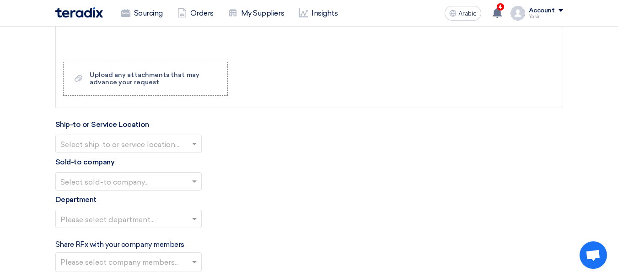
click at [99, 146] on input "text" at bounding box center [123, 144] width 127 height 15
type input "1"
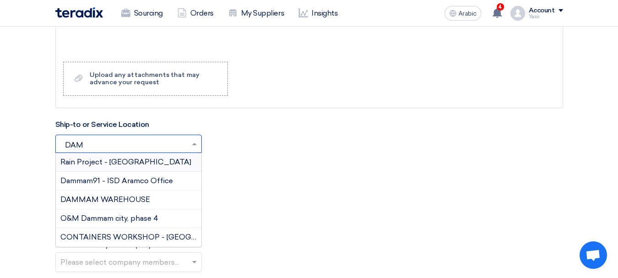
type input "DAMM"
click at [114, 197] on font "DAMMAM WAREHOUSE" at bounding box center [105, 199] width 90 height 9
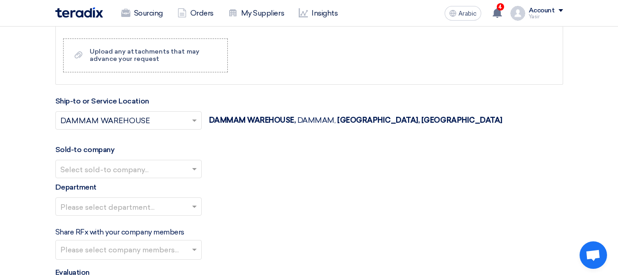
scroll to position [956, 0]
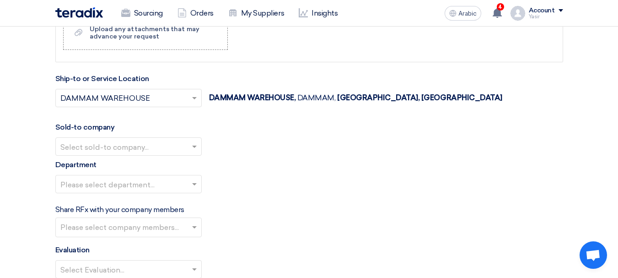
click at [110, 137] on div "Select sold-to company..." at bounding box center [128, 146] width 146 height 18
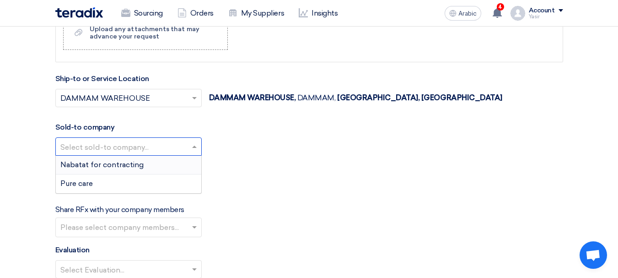
click at [111, 158] on div "Nabatat for contracting" at bounding box center [128, 164] width 145 height 19
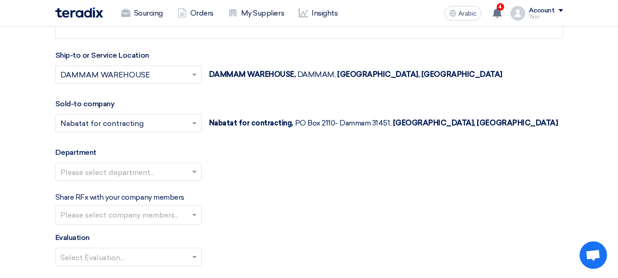
scroll to position [1002, 0]
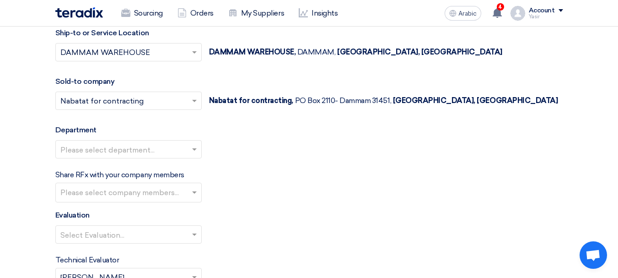
click at [155, 151] on input "text" at bounding box center [123, 149] width 127 height 15
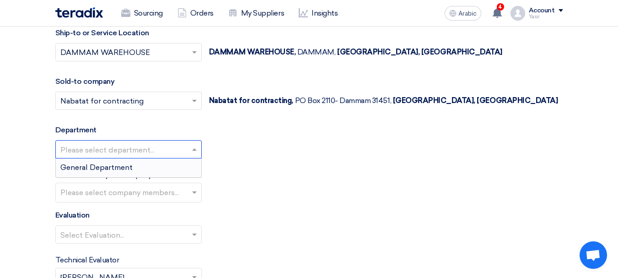
click at [112, 169] on font "General Department" at bounding box center [96, 167] width 72 height 9
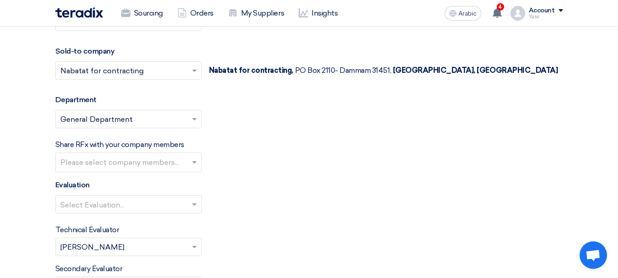
scroll to position [1047, 0]
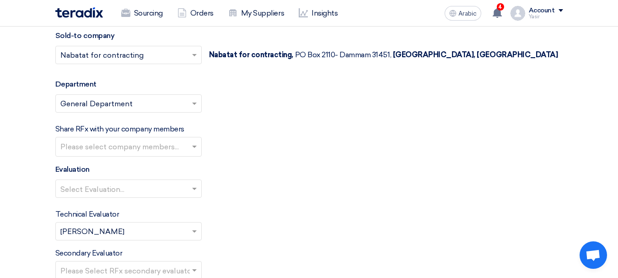
click at [129, 189] on input "text" at bounding box center [123, 189] width 127 height 15
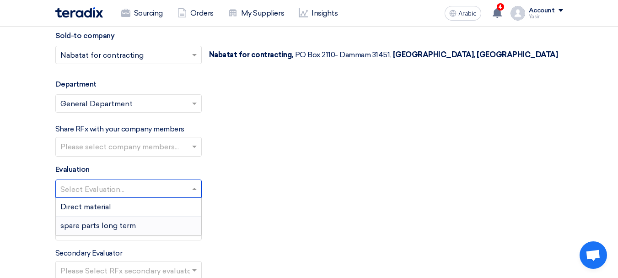
click at [115, 225] on font "spare parts long term" at bounding box center [97, 225] width 75 height 9
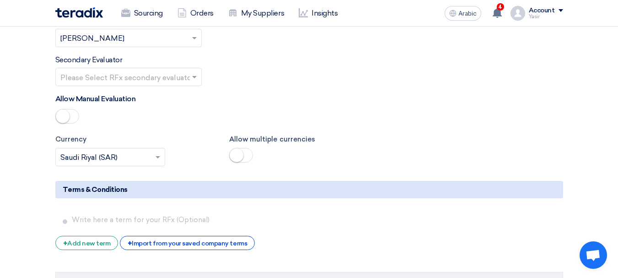
scroll to position [1230, 0]
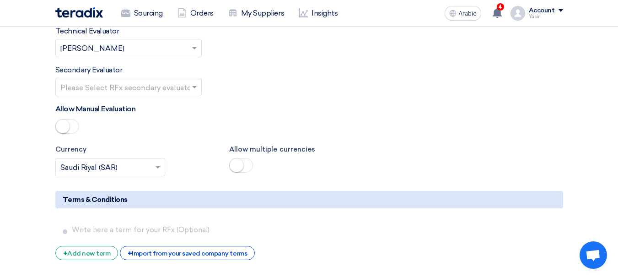
click at [156, 92] on input "text" at bounding box center [123, 87] width 127 height 15
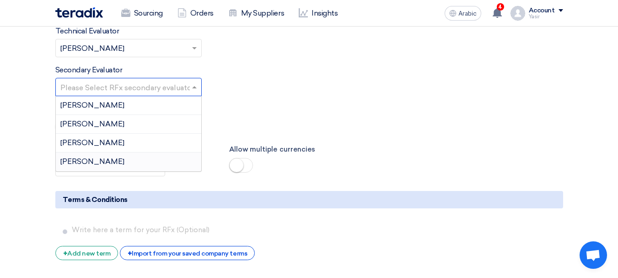
click at [93, 159] on div "[PERSON_NAME]" at bounding box center [128, 161] width 145 height 18
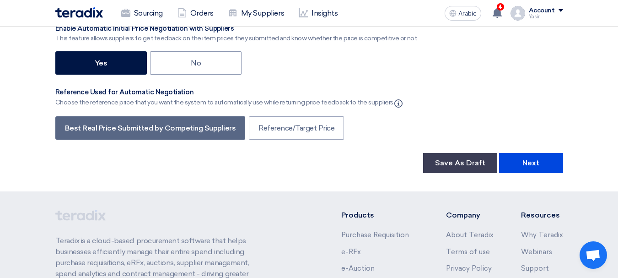
scroll to position [1550, 0]
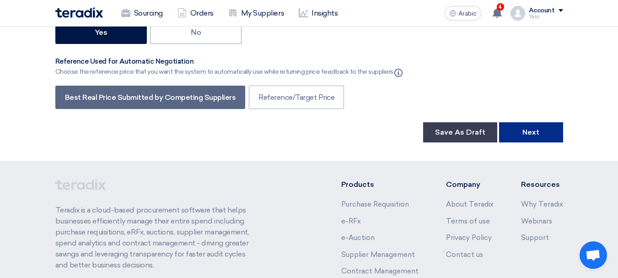
click at [541, 135] on button "Next" at bounding box center [531, 132] width 64 height 20
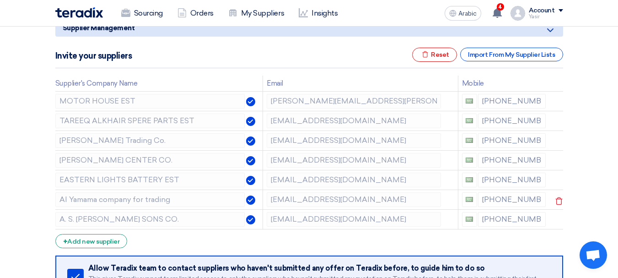
scroll to position [137, 0]
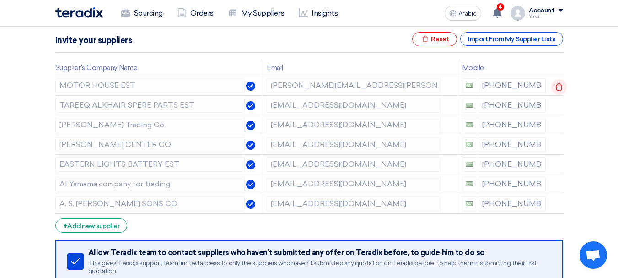
click at [557, 86] on icon at bounding box center [559, 87] width 16 height 16
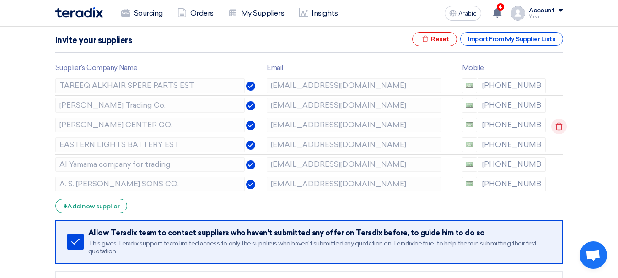
click at [560, 124] on use at bounding box center [559, 127] width 7 height 8
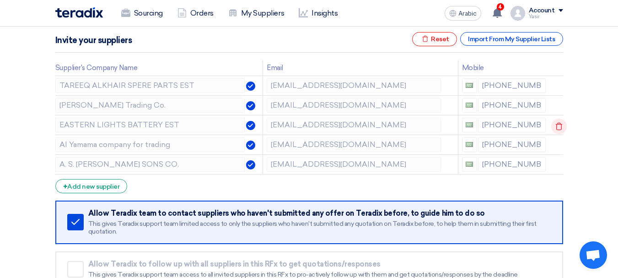
click at [560, 124] on use at bounding box center [559, 127] width 7 height 8
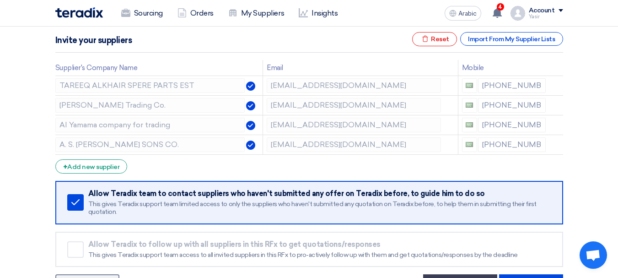
click at [0, 0] on use at bounding box center [0, 0] width 0 height 0
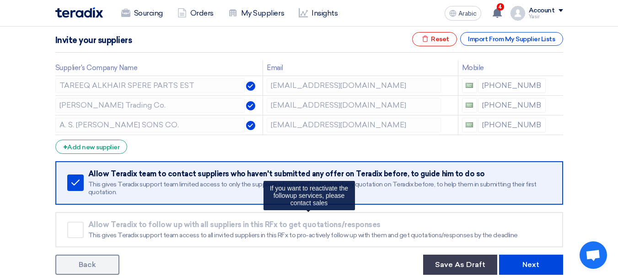
scroll to position [183, 0]
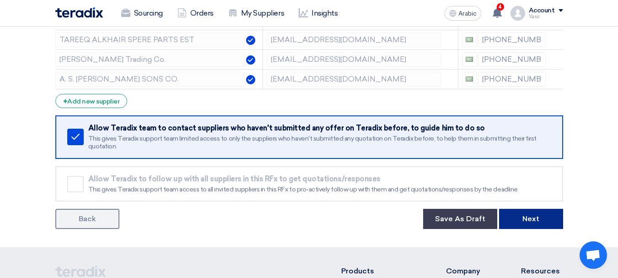
click at [530, 214] on button "Next" at bounding box center [531, 219] width 64 height 20
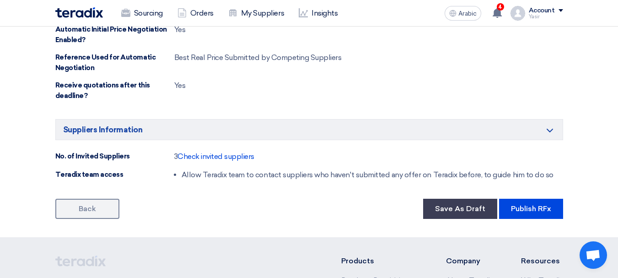
scroll to position [595, 0]
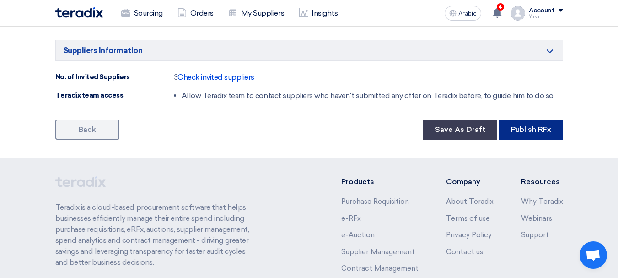
click at [536, 135] on button "Publish RFx" at bounding box center [531, 129] width 64 height 20
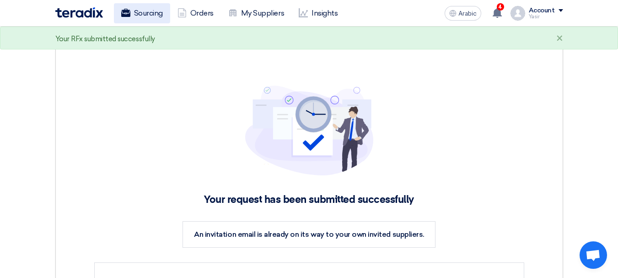
click at [150, 17] on font "Sourcing" at bounding box center [148, 13] width 29 height 9
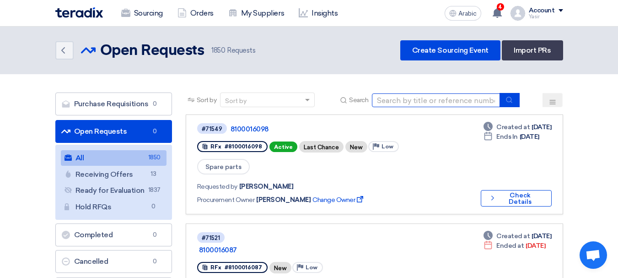
click at [398, 101] on input at bounding box center [436, 100] width 128 height 14
type input "71459"
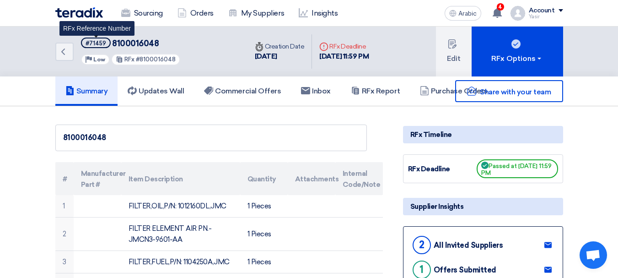
click at [97, 43] on font "#71459" at bounding box center [96, 43] width 21 height 7
copy font "71459"
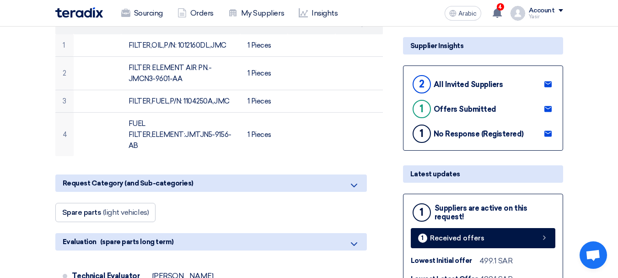
scroll to position [183, 0]
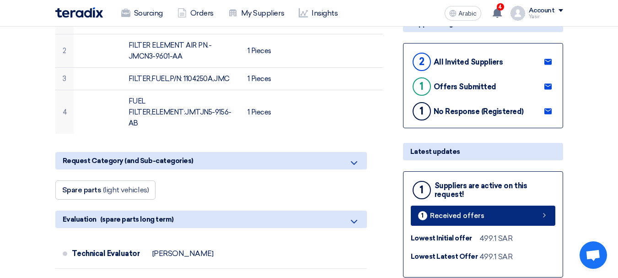
click at [507, 216] on link "1 Received offers" at bounding box center [483, 215] width 145 height 20
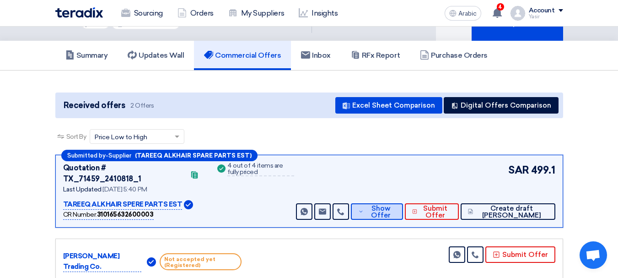
scroll to position [46, 0]
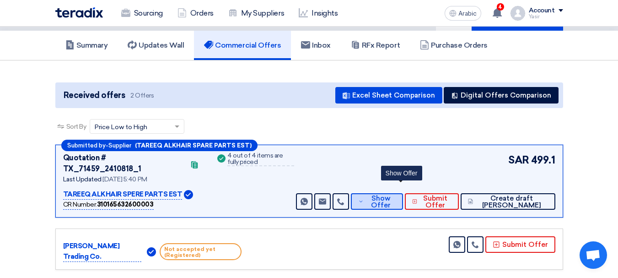
click at [396, 195] on span "Show Offer" at bounding box center [381, 202] width 30 height 14
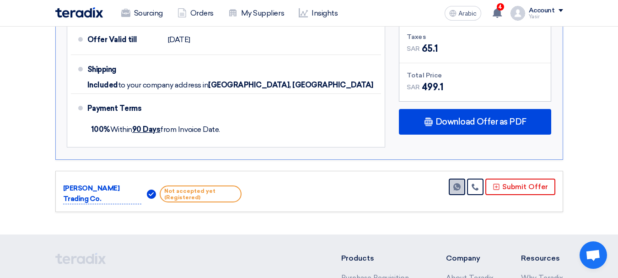
scroll to position [640, 0]
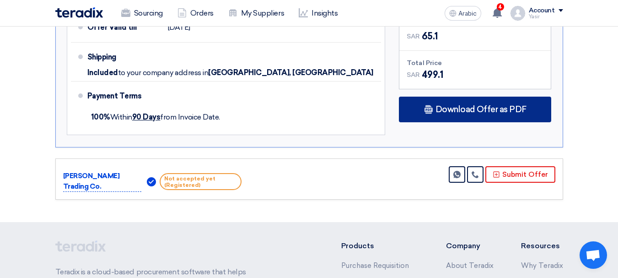
click at [470, 104] on font "Download Offer as PDF" at bounding box center [480, 109] width 91 height 10
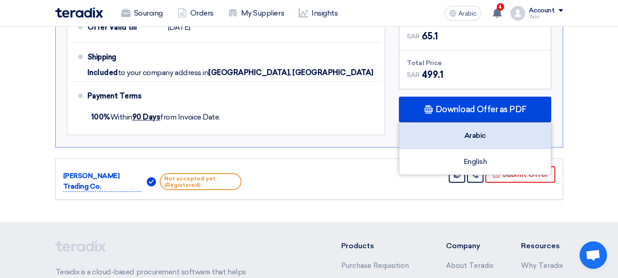
click at [495, 129] on div "Arabic" at bounding box center [474, 136] width 151 height 26
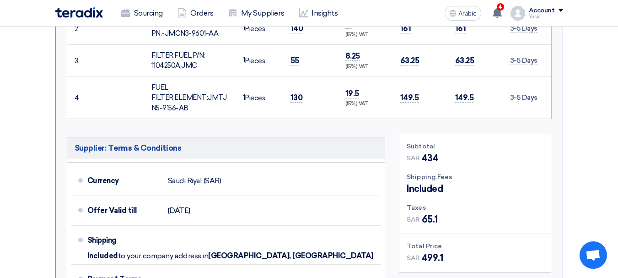
scroll to position [320, 0]
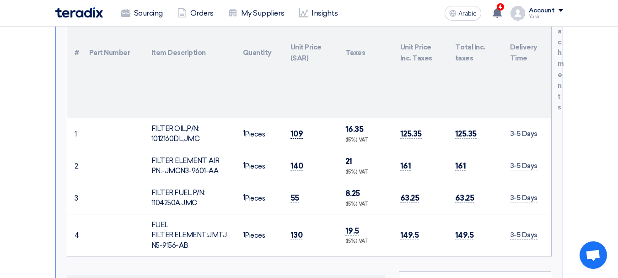
click at [295, 129] on font "109" at bounding box center [296, 133] width 13 height 9
click at [295, 161] on font "140" at bounding box center [296, 165] width 13 height 9
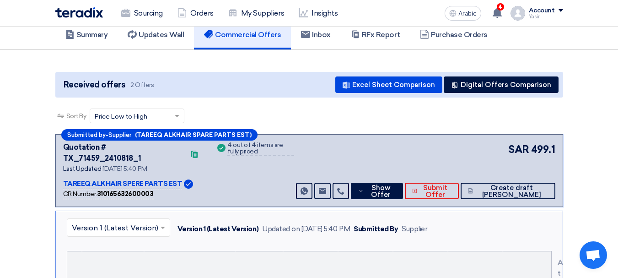
scroll to position [0, 0]
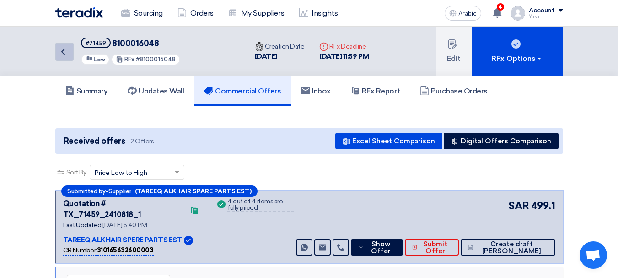
click at [57, 54] on link "Back" at bounding box center [64, 52] width 18 height 18
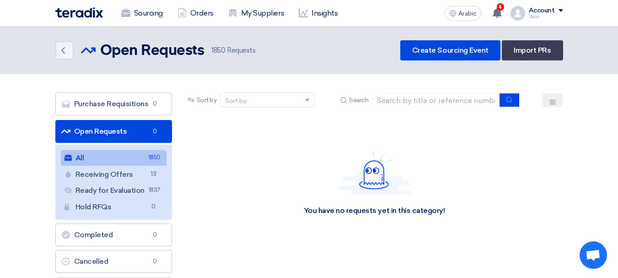
click at [140, 162] on link "All All 1850" at bounding box center [114, 158] width 106 height 16
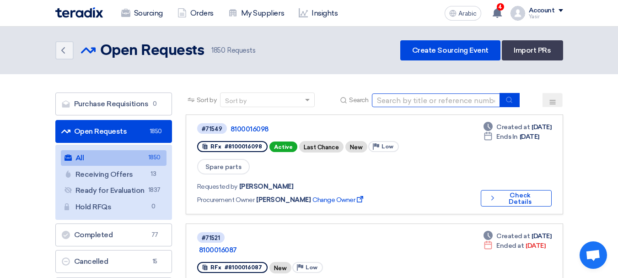
click at [440, 96] on input at bounding box center [436, 100] width 128 height 14
paste input "8100016074"
type input "8100016074"
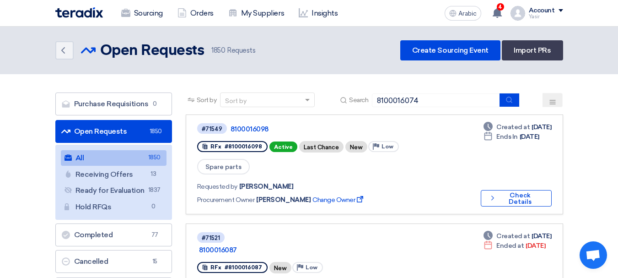
click at [511, 109] on div "Sort by Sort by Search 8100016074" at bounding box center [374, 103] width 377 height 22
click at [511, 104] on button "submit" at bounding box center [509, 100] width 20 height 14
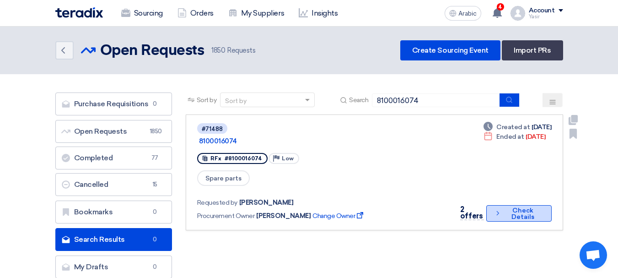
click at [525, 206] on font "Check Details" at bounding box center [522, 213] width 23 height 14
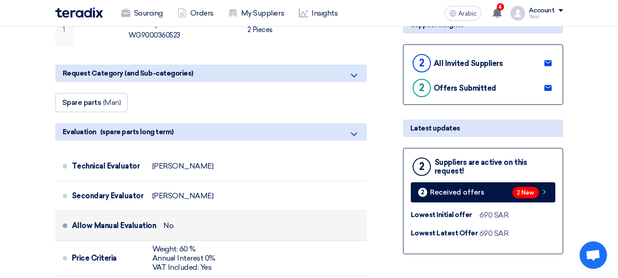
scroll to position [183, 0]
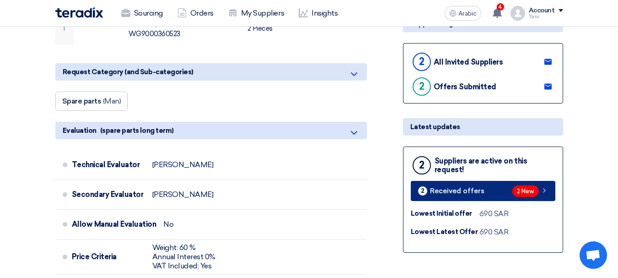
click at [542, 200] on link "2 Received offers 2 New" at bounding box center [483, 191] width 145 height 20
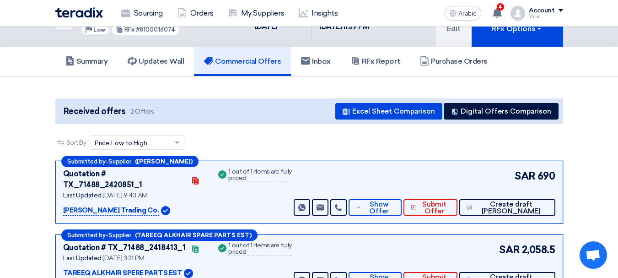
scroll to position [46, 0]
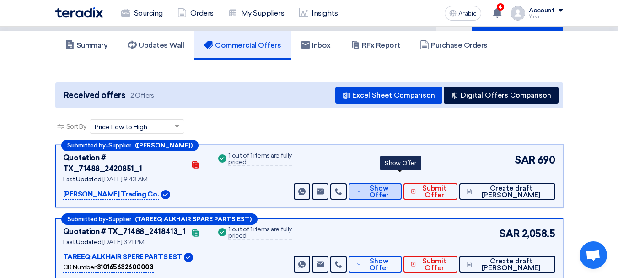
click at [394, 185] on span "Show Offer" at bounding box center [379, 192] width 30 height 14
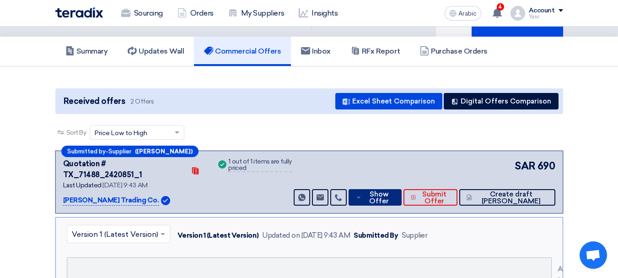
scroll to position [0, 0]
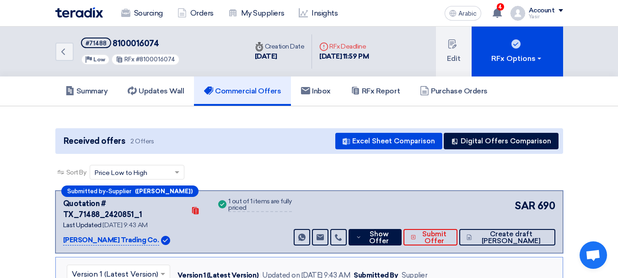
click at [66, 67] on div "Back #71488 8100016074 Priority Low RFx #8100016074" at bounding box center [151, 52] width 192 height 50
click at [69, 52] on link "Back" at bounding box center [64, 52] width 18 height 18
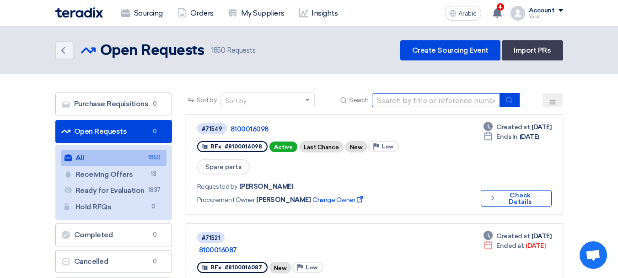
click at [427, 95] on input at bounding box center [436, 100] width 128 height 14
type input "8100016087"
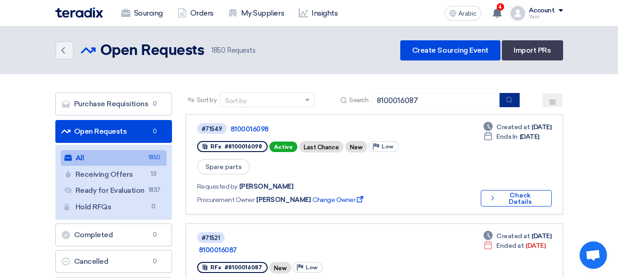
click at [511, 100] on icon "submit" at bounding box center [508, 99] width 7 height 7
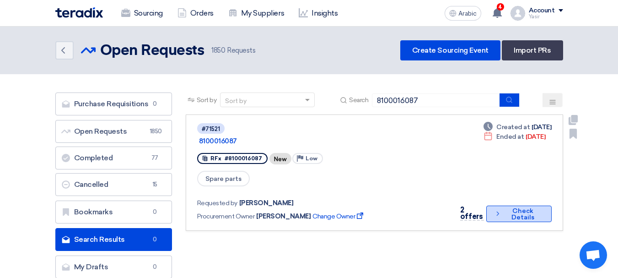
click at [514, 207] on font "Check Details" at bounding box center [522, 214] width 23 height 14
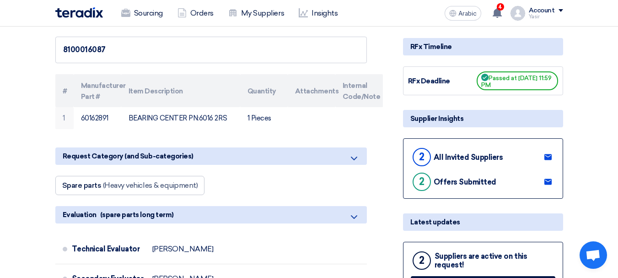
scroll to position [137, 0]
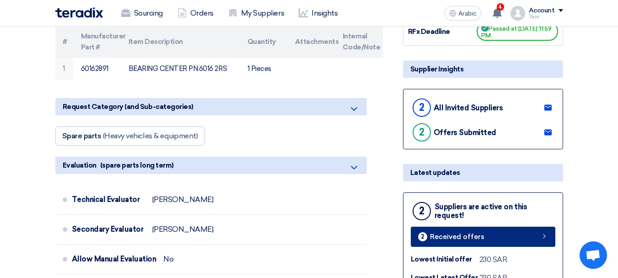
click at [524, 238] on link "2 Received offers" at bounding box center [483, 236] width 145 height 20
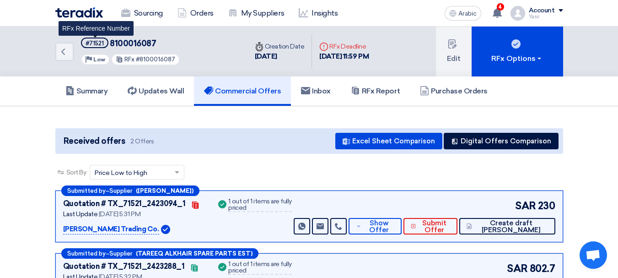
click at [93, 47] on span "#71521" at bounding box center [94, 42] width 27 height 11
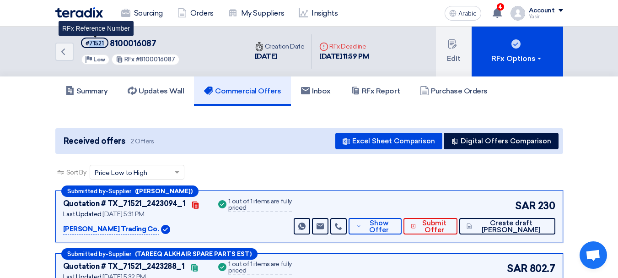
click at [93, 47] on span "#71521" at bounding box center [94, 42] width 27 height 11
click at [96, 42] on font "#71521" at bounding box center [95, 43] width 18 height 7
click at [96, 45] on font "#71521" at bounding box center [95, 43] width 18 height 7
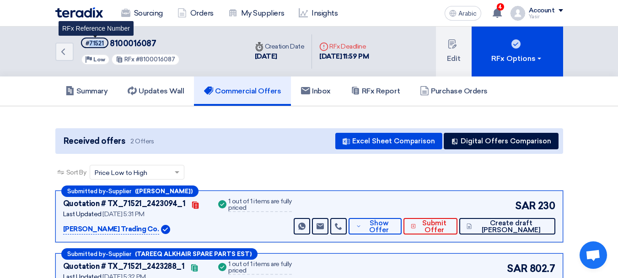
click at [98, 44] on font "#71521" at bounding box center [95, 43] width 18 height 7
click at [118, 39] on font "8100016087" at bounding box center [133, 43] width 46 height 10
click at [96, 42] on font "#71521" at bounding box center [95, 43] width 18 height 7
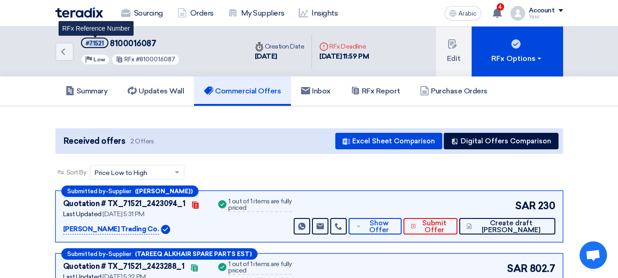
click at [100, 44] on font "#71521" at bounding box center [95, 43] width 18 height 7
click at [96, 43] on font "#71521" at bounding box center [95, 43] width 18 height 7
click at [96, 41] on font "#71521" at bounding box center [95, 43] width 18 height 7
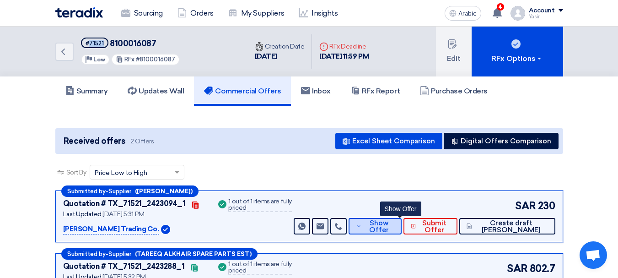
click at [389, 225] on font "Show Offer" at bounding box center [379, 226] width 20 height 15
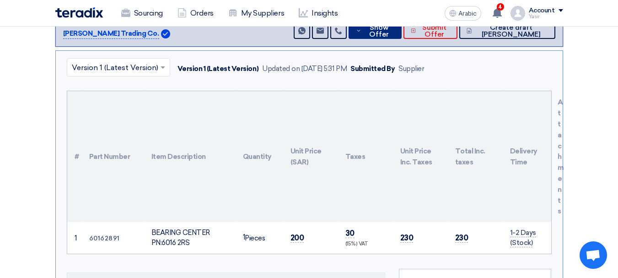
scroll to position [229, 0]
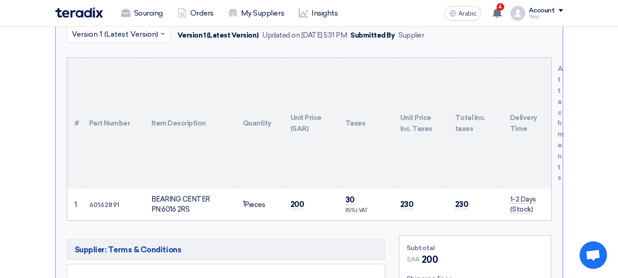
drag, startPoint x: 154, startPoint y: 199, endPoint x: 184, endPoint y: 209, distance: 31.8
click at [184, 209] on font "BEARING CENTER PN:6016 2RS" at bounding box center [180, 204] width 59 height 19
click at [177, 208] on font "BEARING CENTER PN:6016 2RS" at bounding box center [180, 204] width 59 height 19
drag, startPoint x: 152, startPoint y: 199, endPoint x: 190, endPoint y: 211, distance: 39.5
click at [190, 211] on div "BEARING CENTER PN:6016 2RS" at bounding box center [189, 204] width 77 height 21
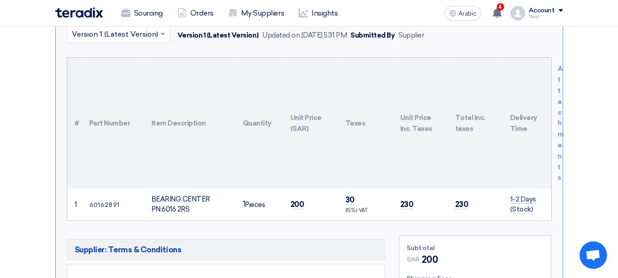
click at [92, 203] on font "60162891" at bounding box center [104, 205] width 31 height 8
click at [104, 208] on font "60162891" at bounding box center [104, 205] width 31 height 8
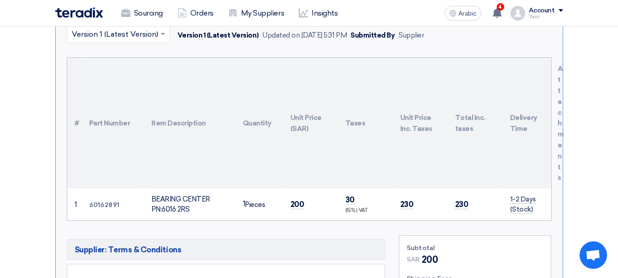
click at [103, 205] on font "60162891" at bounding box center [104, 205] width 31 height 8
click at [107, 205] on font "60162891" at bounding box center [104, 205] width 31 height 8
copy font "60162891"
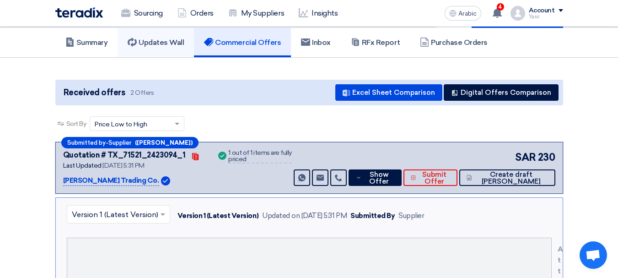
scroll to position [0, 0]
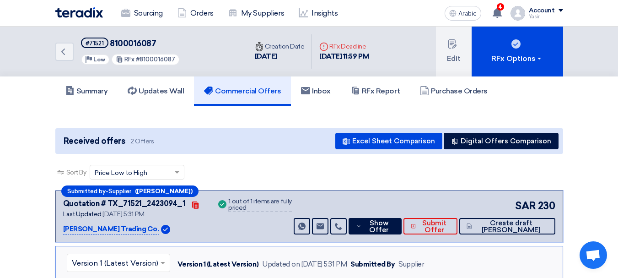
click at [74, 52] on div "Back #71521 8100016087 Priority Low RFx #8100016087" at bounding box center [151, 52] width 192 height 50
click at [68, 57] on link "Back" at bounding box center [64, 52] width 18 height 18
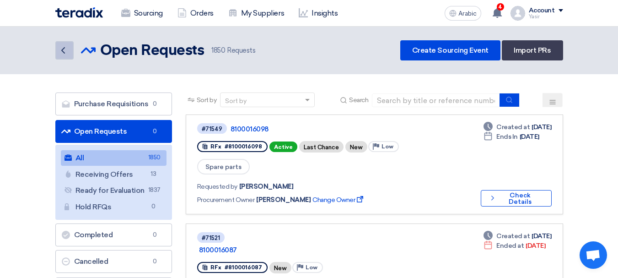
click at [69, 44] on link "Back" at bounding box center [64, 50] width 18 height 18
